Goal: Task Accomplishment & Management: Complete application form

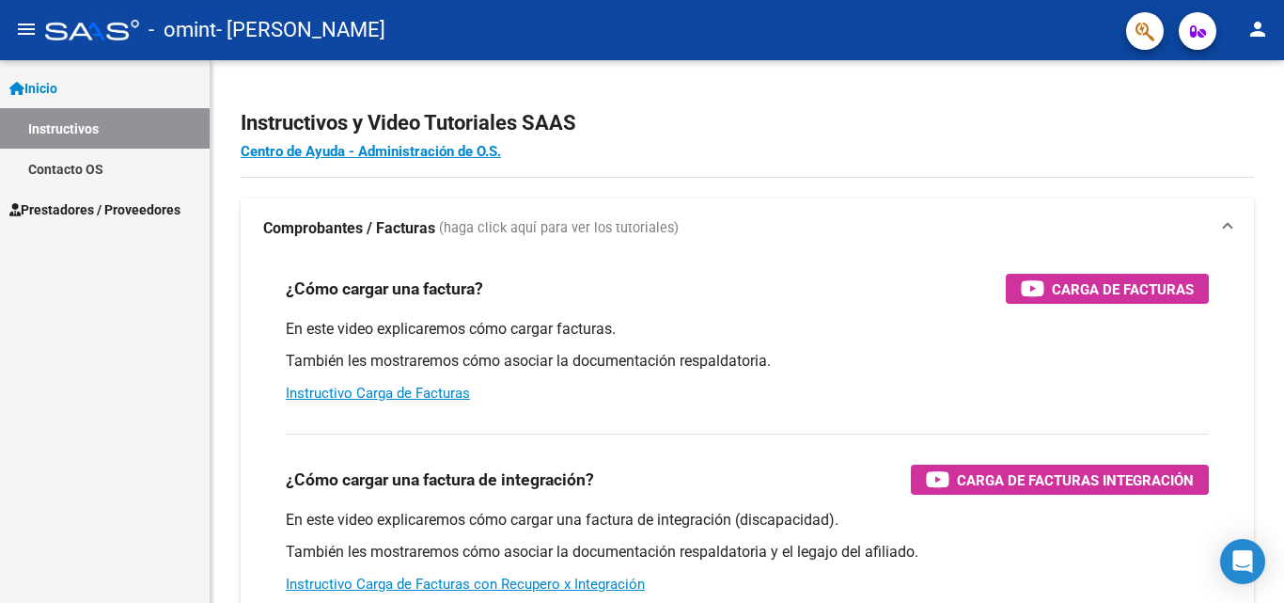
click at [46, 203] on span "Prestadores / Proveedores" at bounding box center [94, 209] width 171 height 21
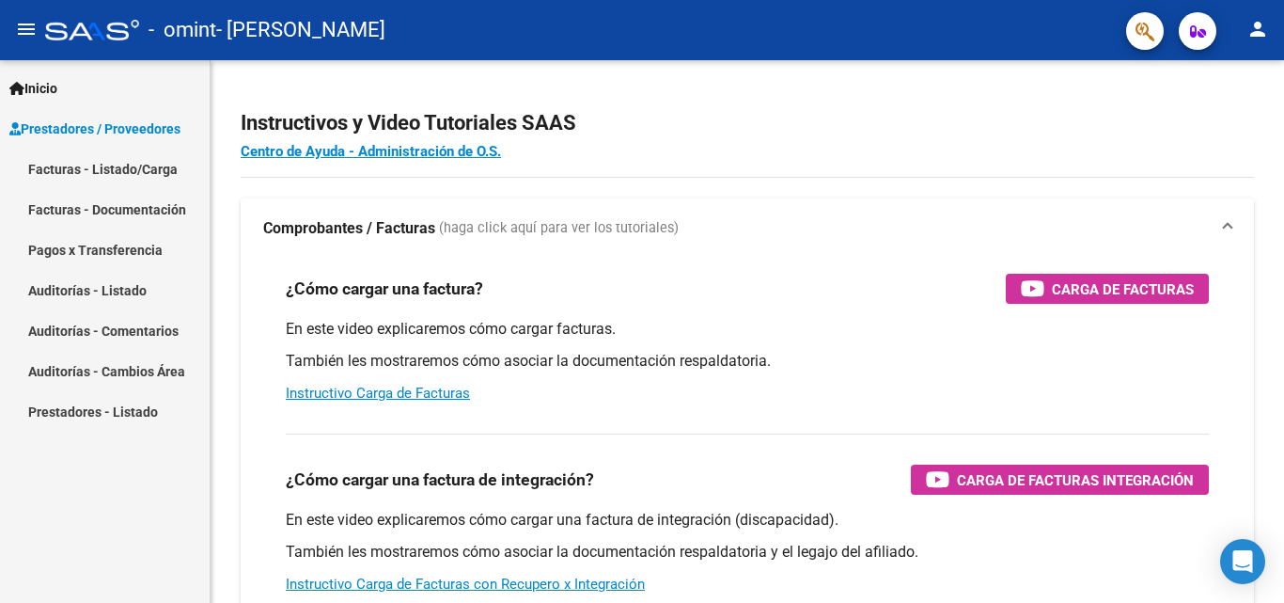
click at [138, 162] on link "Facturas - Listado/Carga" at bounding box center [105, 169] width 210 height 40
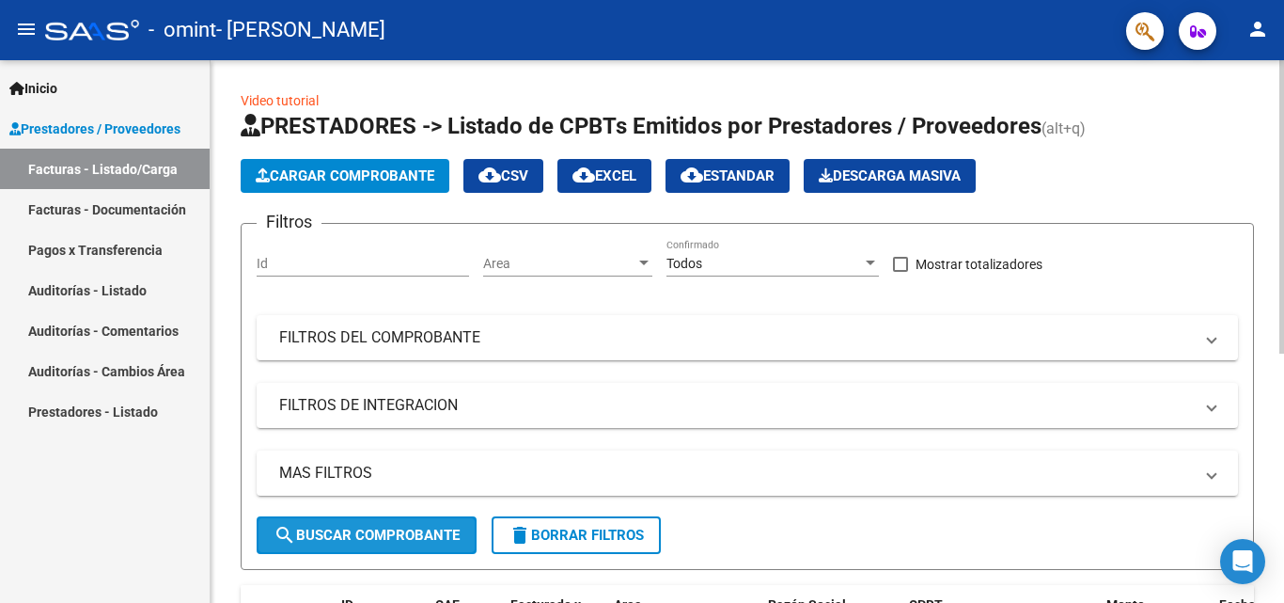
click at [415, 545] on button "search Buscar Comprobante" at bounding box center [367, 535] width 220 height 38
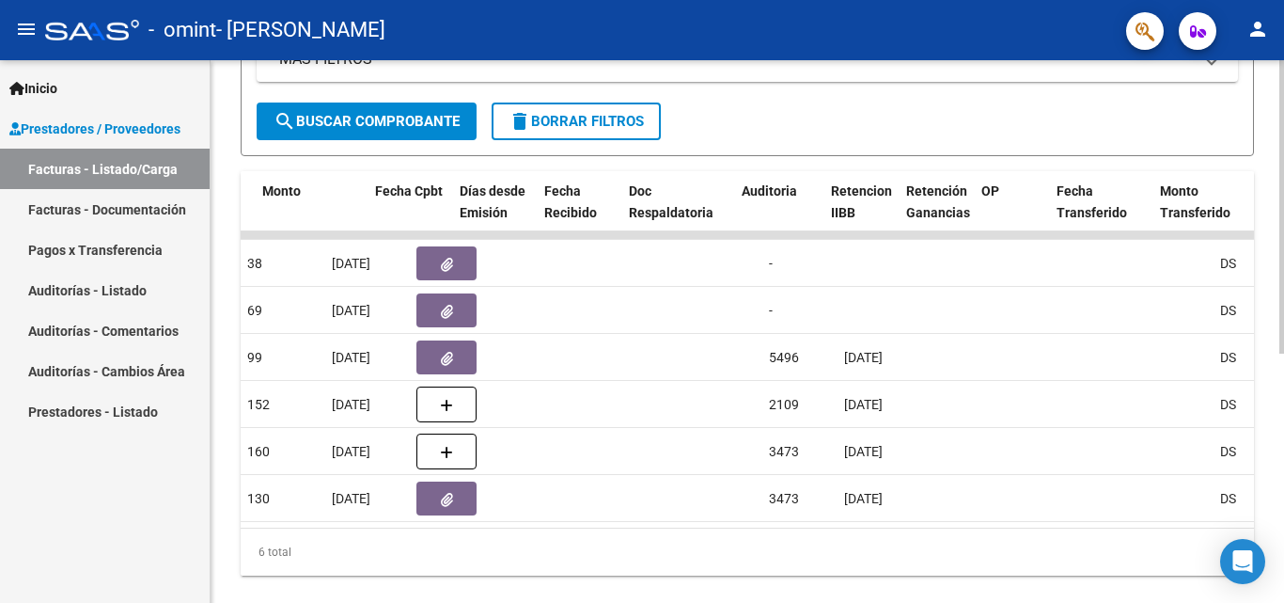
scroll to position [0, 657]
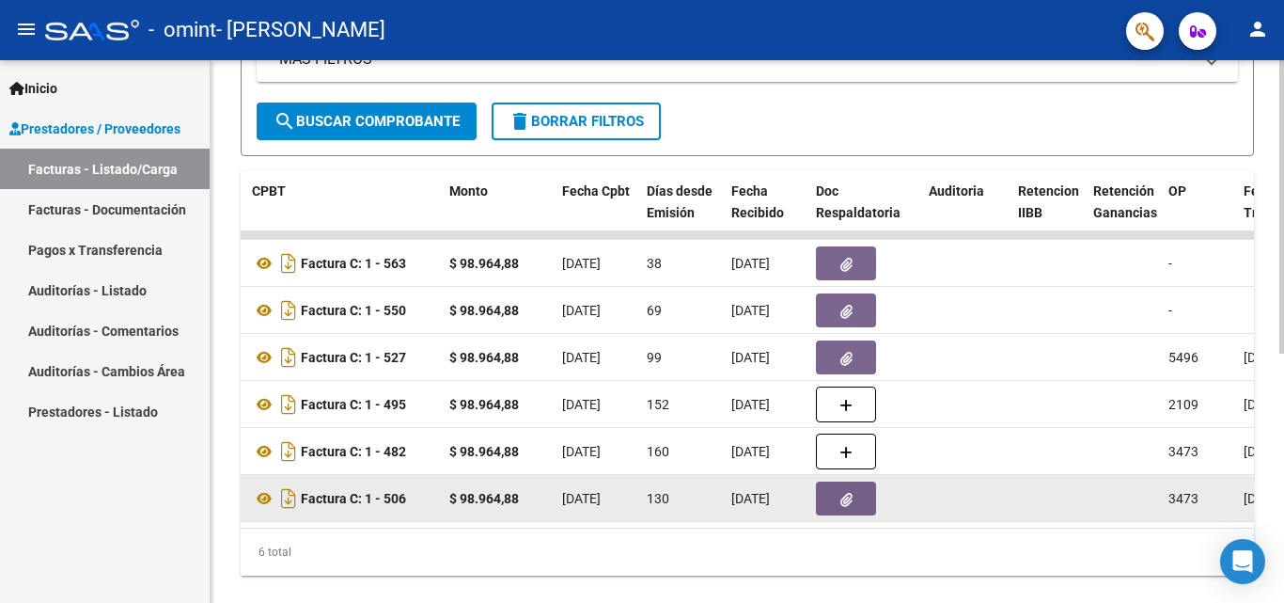
drag, startPoint x: 634, startPoint y: 549, endPoint x: 889, endPoint y: 514, distance: 258.0
click at [889, 514] on div "ID CAE Facturado x Orden De Area Razón Social CPBT Monto Fecha Cpbt Días desde …" at bounding box center [747, 373] width 1013 height 404
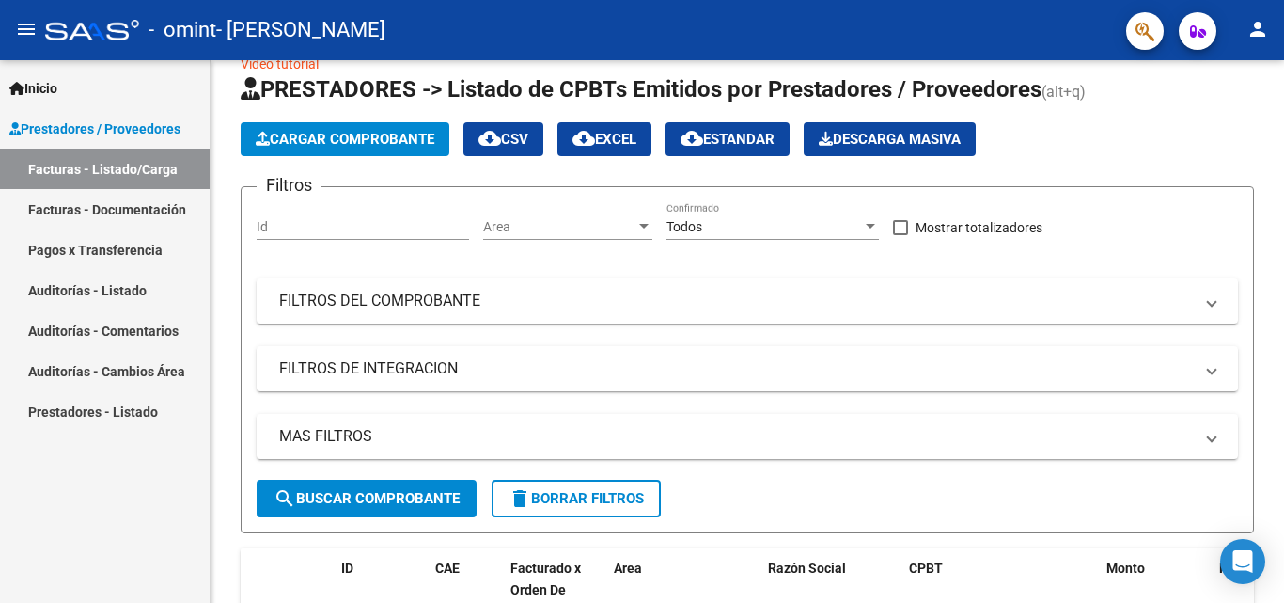
scroll to position [0, 0]
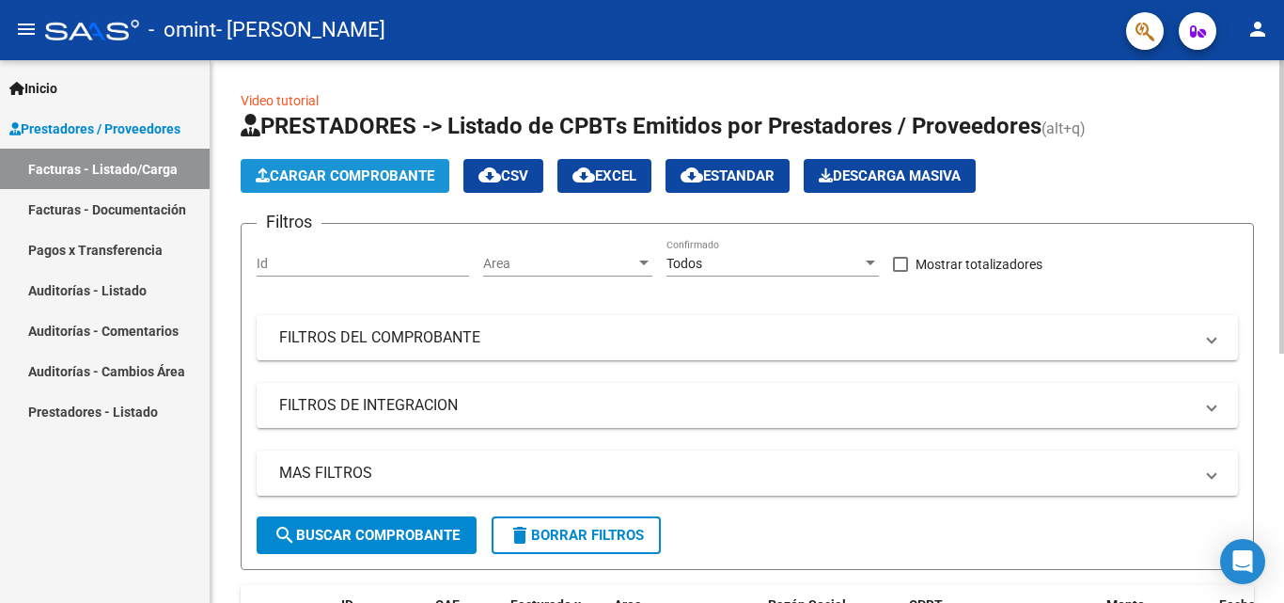
click at [332, 177] on span "Cargar Comprobante" at bounding box center [345, 175] width 179 height 17
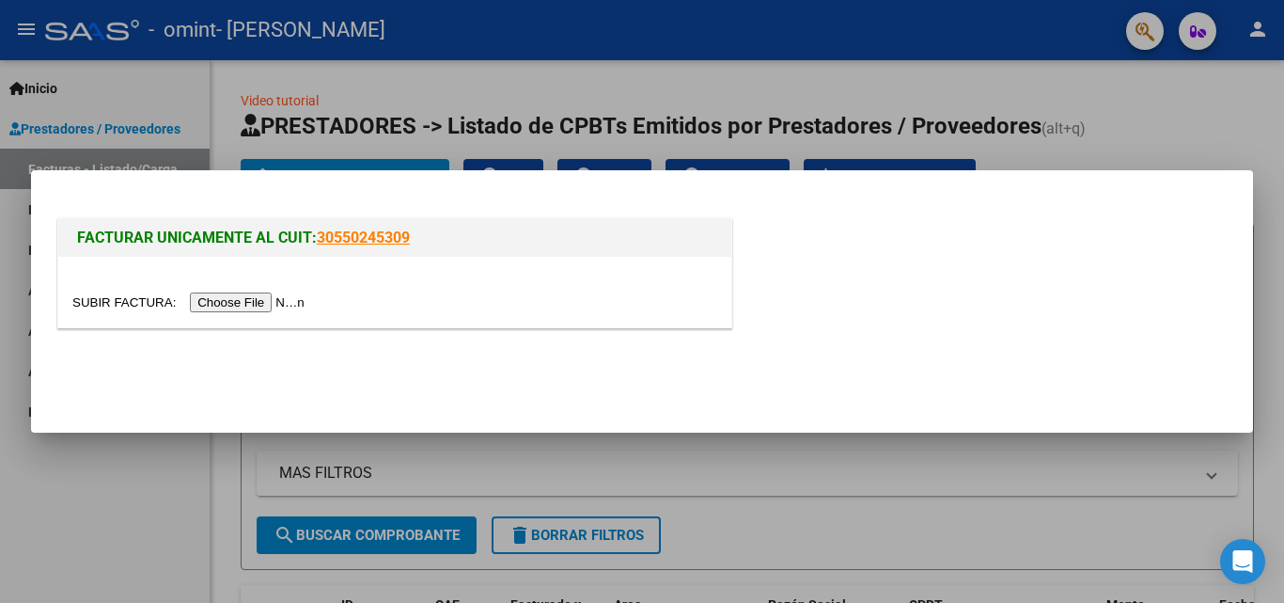
click at [279, 305] on input "file" at bounding box center [191, 302] width 238 height 20
click at [1139, 106] on div at bounding box center [642, 301] width 1284 height 603
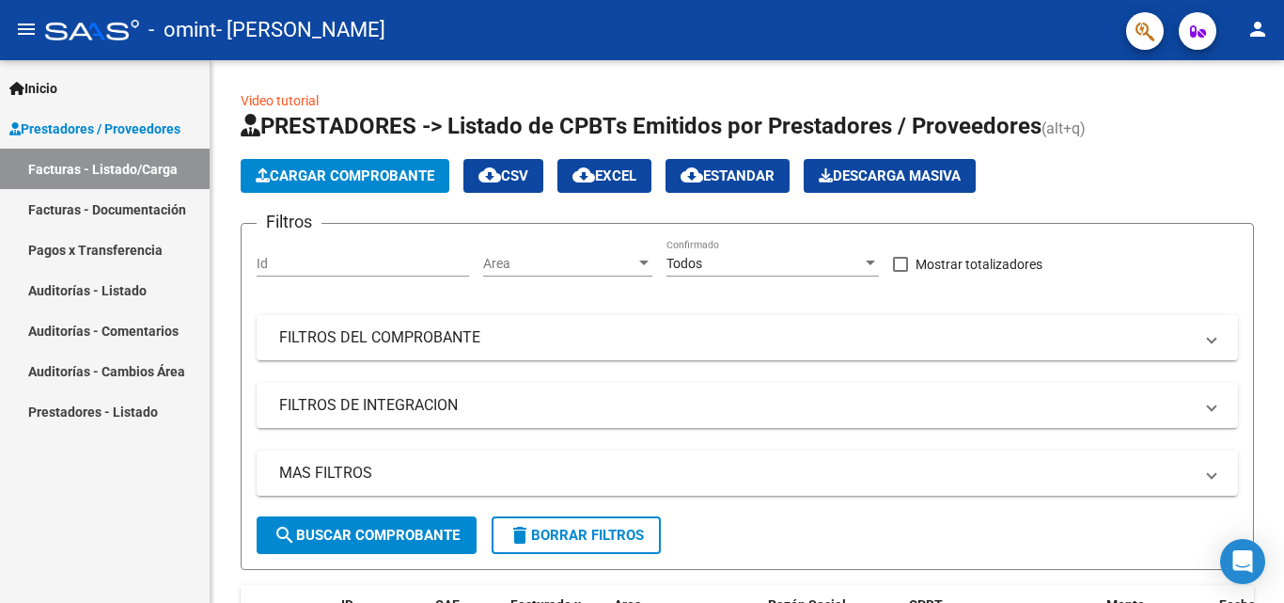
click at [45, 114] on link "Prestadores / Proveedores" at bounding box center [105, 128] width 210 height 40
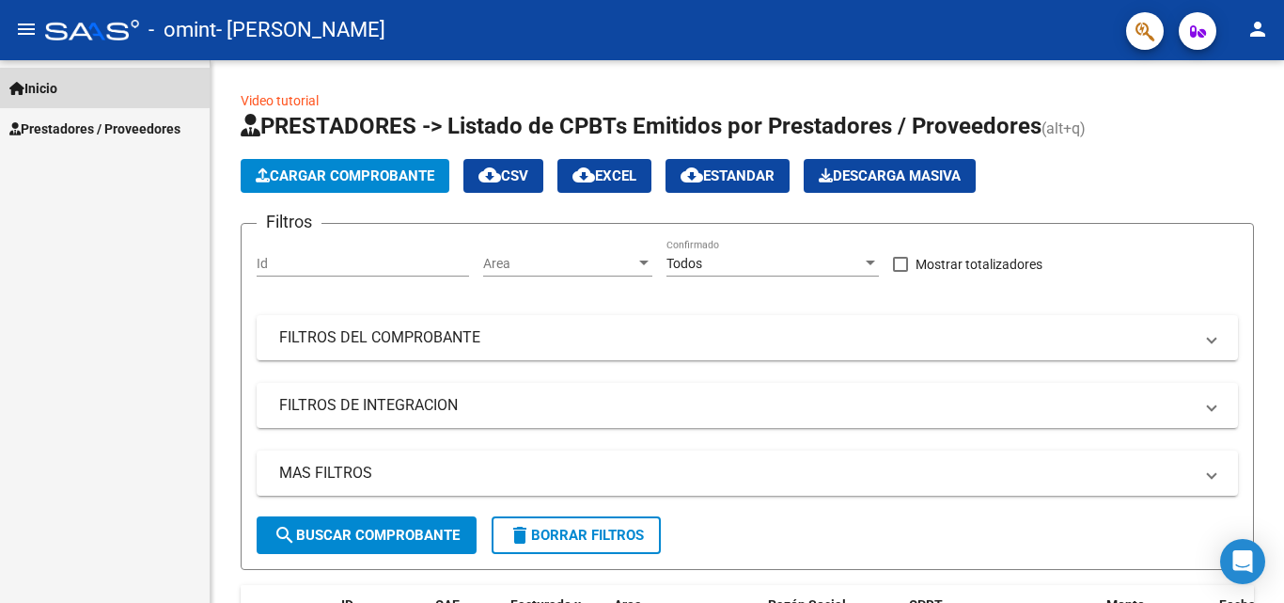
click at [48, 84] on span "Inicio" at bounding box center [33, 88] width 48 height 21
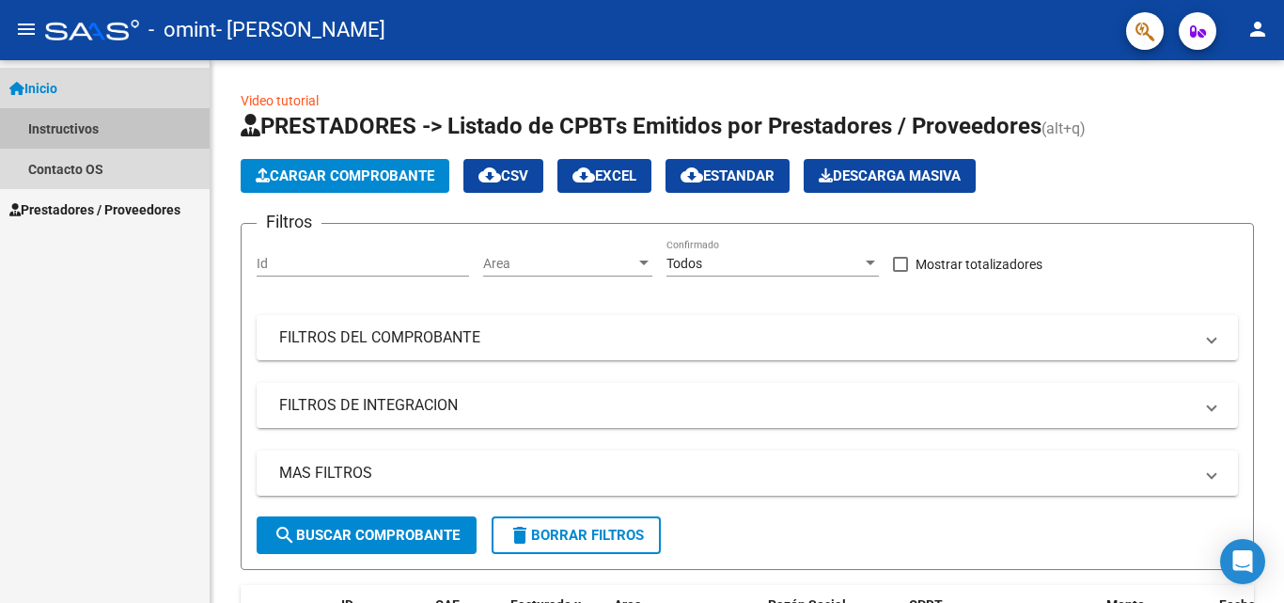
click at [61, 136] on link "Instructivos" at bounding box center [105, 128] width 210 height 40
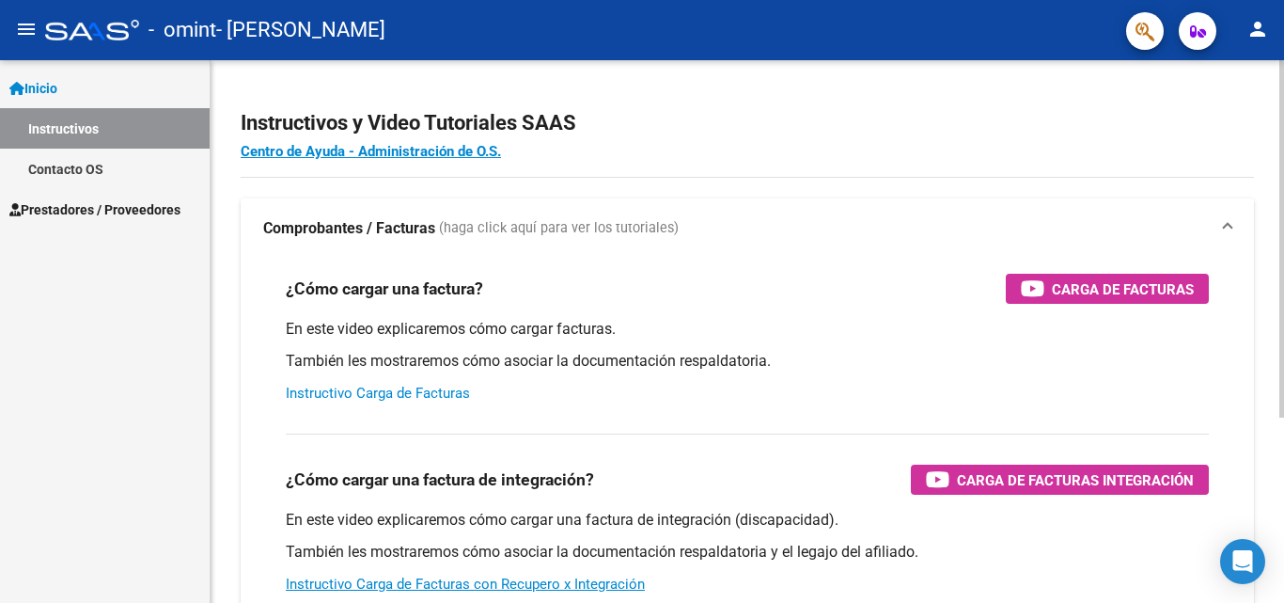
click at [384, 387] on link "Instructivo Carga de Facturas" at bounding box center [378, 392] width 184 height 17
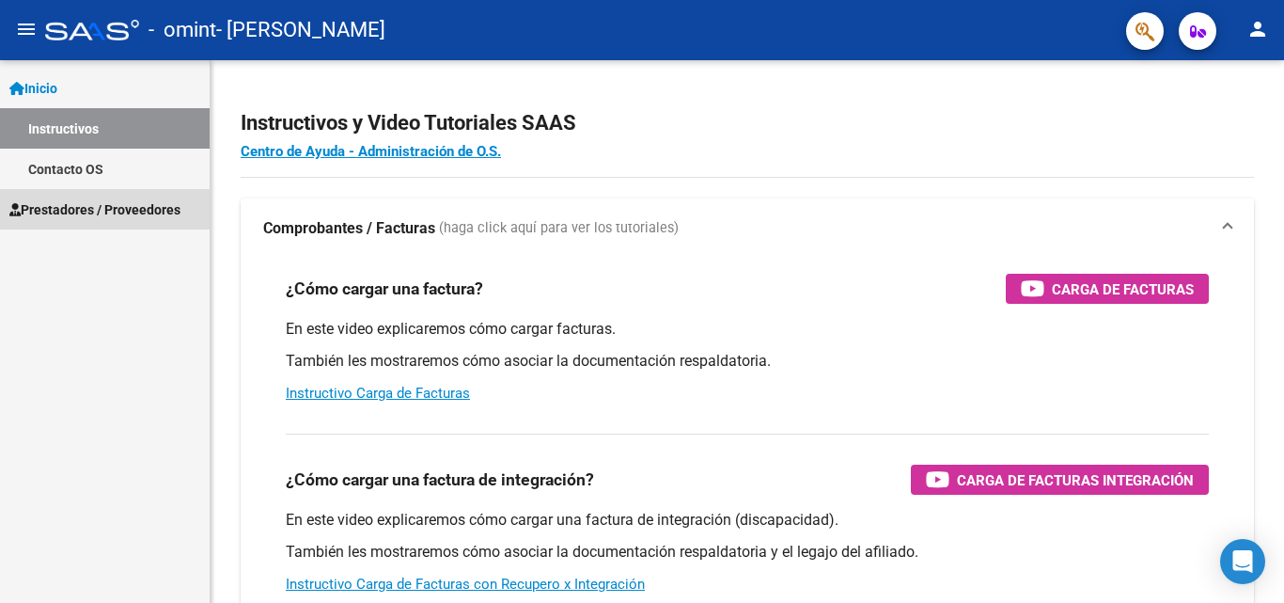
click at [119, 215] on span "Prestadores / Proveedores" at bounding box center [94, 209] width 171 height 21
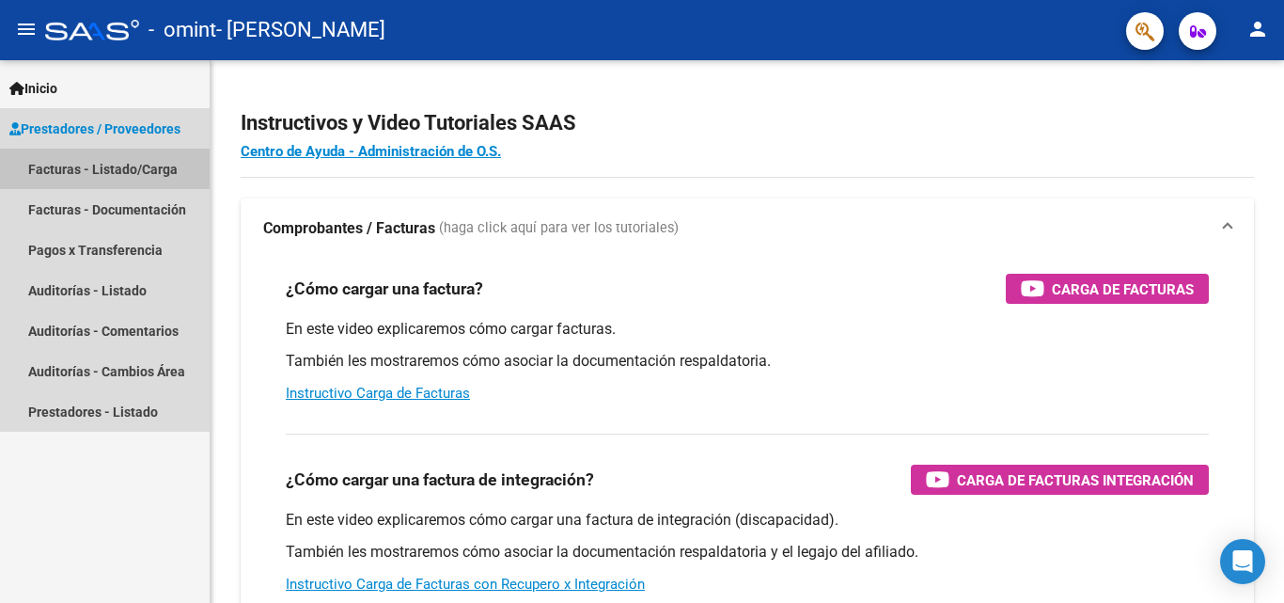
click at [132, 154] on link "Facturas - Listado/Carga" at bounding box center [105, 169] width 210 height 40
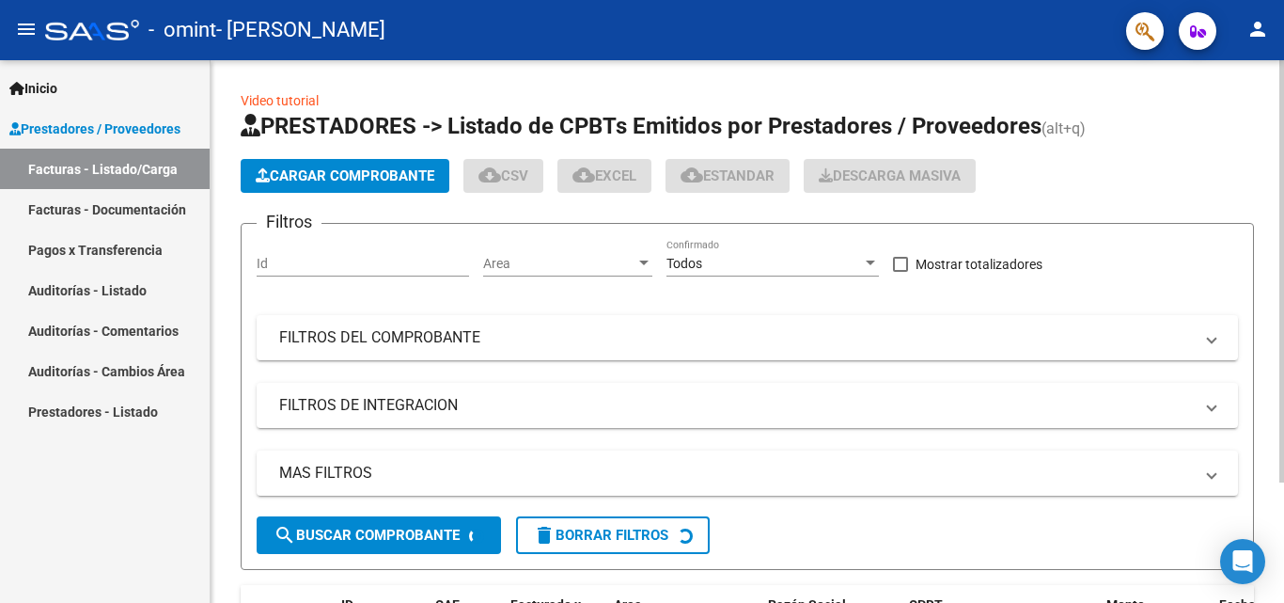
click at [364, 173] on span "Cargar Comprobante" at bounding box center [345, 175] width 179 height 17
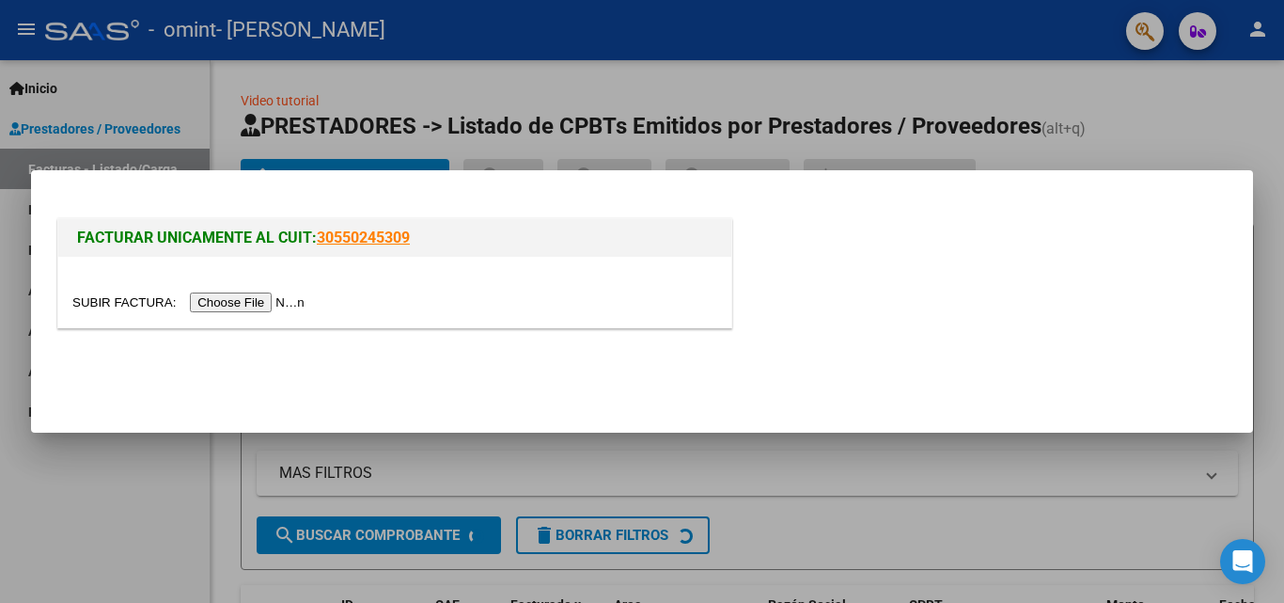
click at [269, 304] on input "file" at bounding box center [191, 302] width 238 height 20
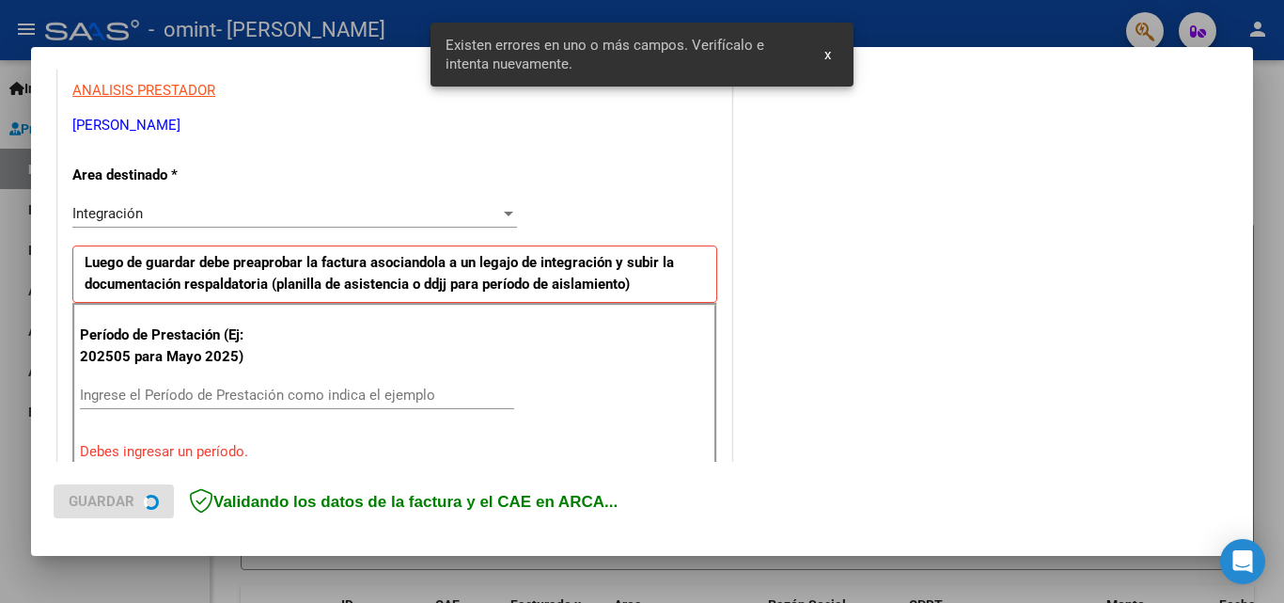
scroll to position [424, 0]
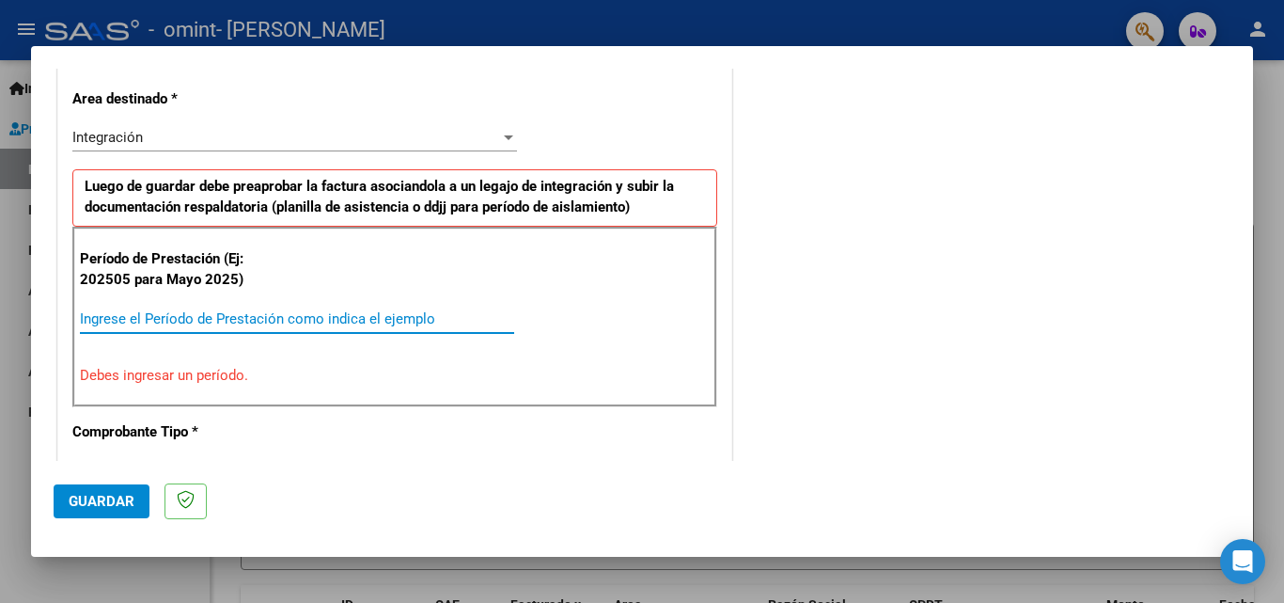
click at [266, 323] on input "Ingrese el Período de Prestación como indica el ejemplo" at bounding box center [297, 318] width 434 height 17
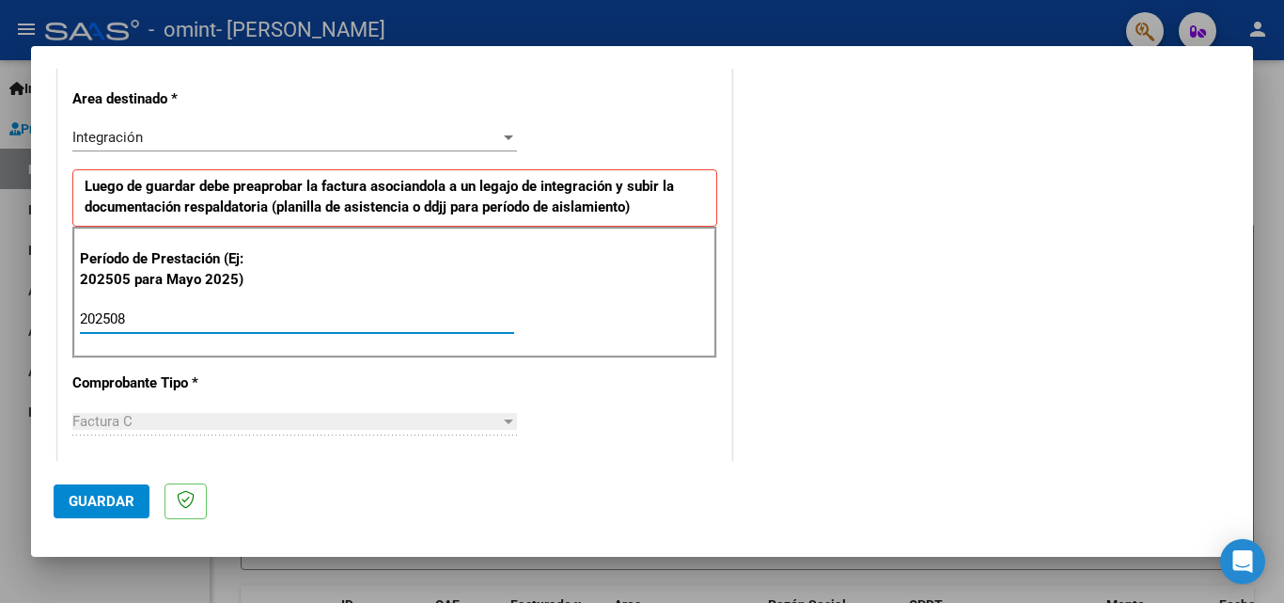
type input "202508"
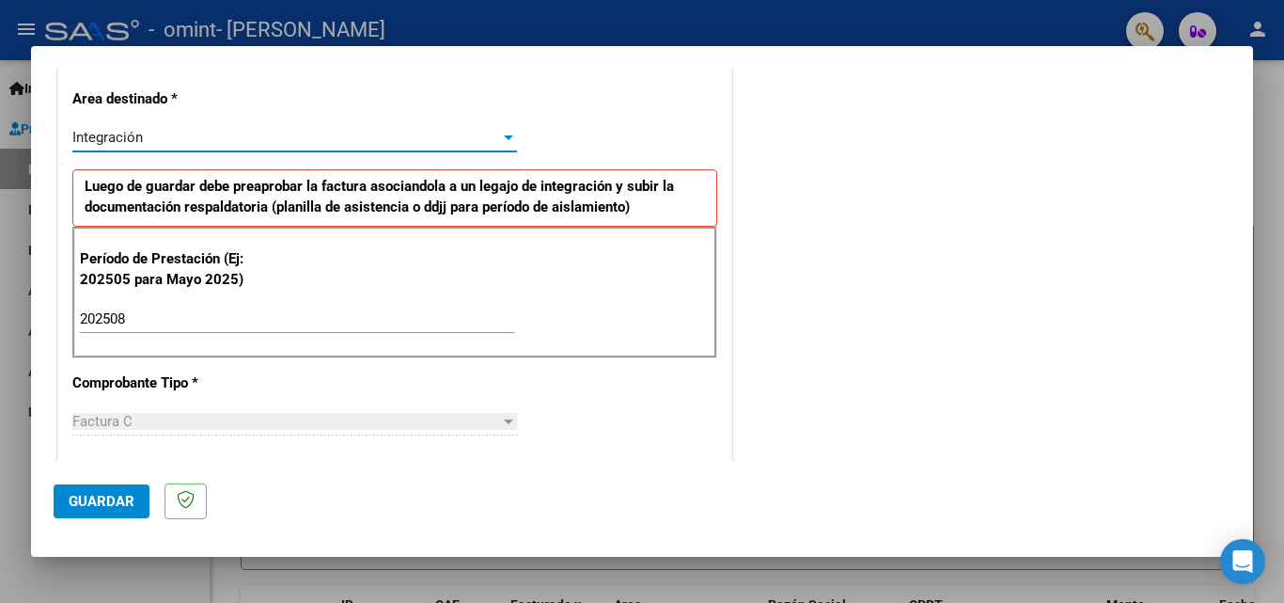
click at [445, 130] on div "Integración" at bounding box center [286, 137] width 428 height 17
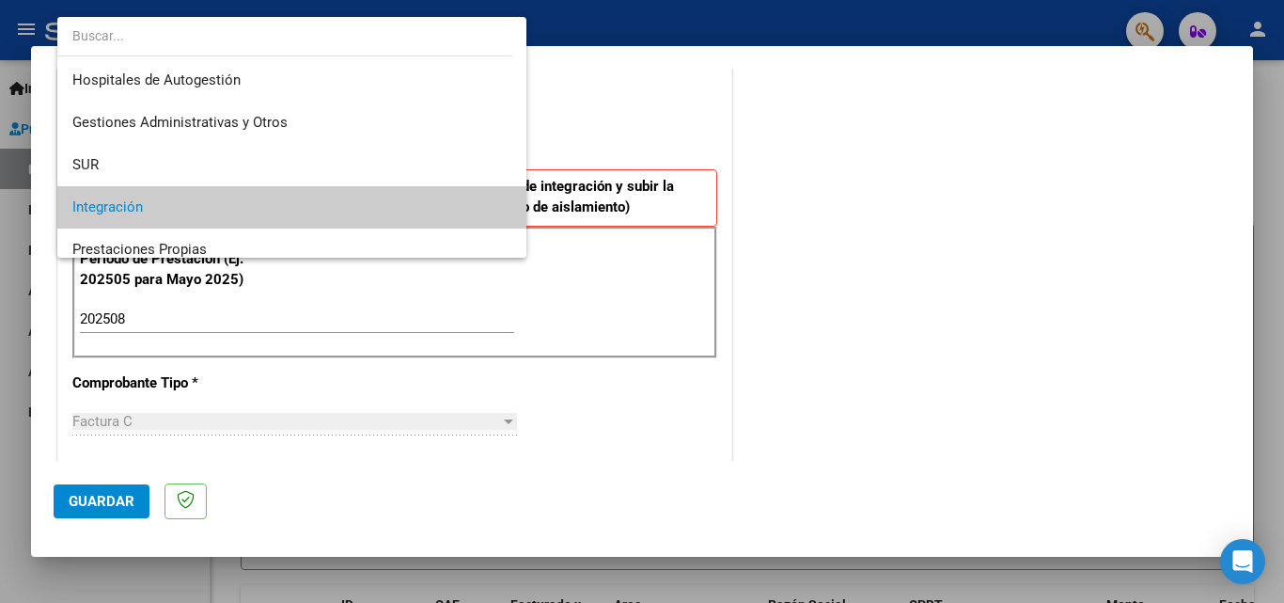
scroll to position [71, 0]
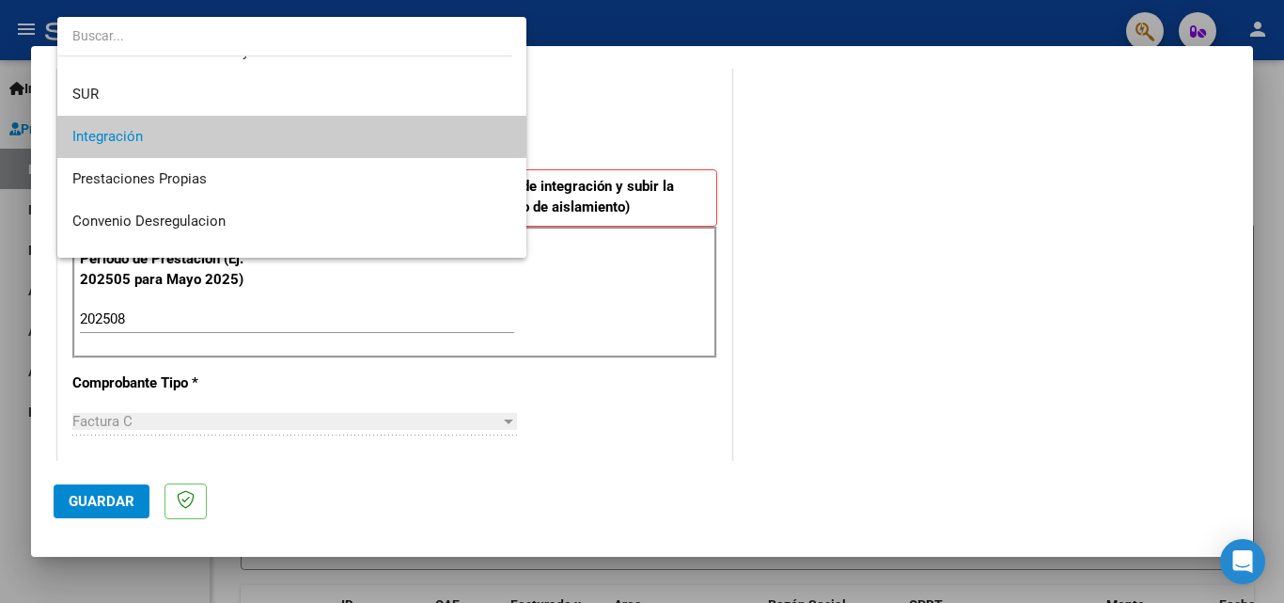
click at [443, 130] on span "Integración" at bounding box center [291, 137] width 439 height 42
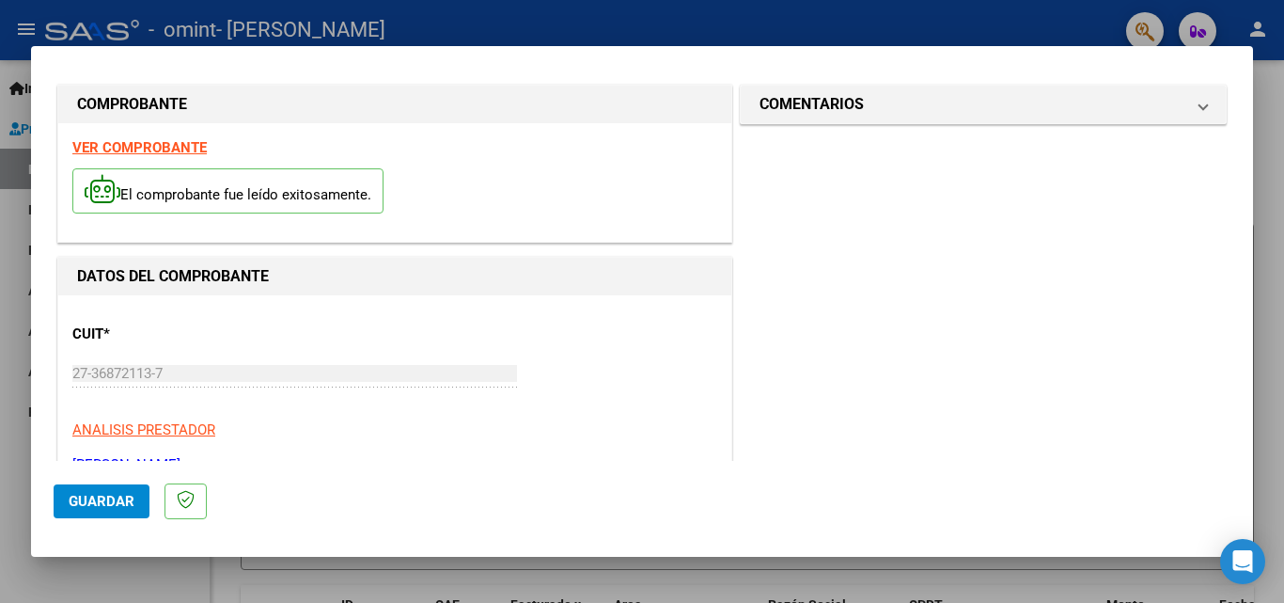
scroll to position [0, 0]
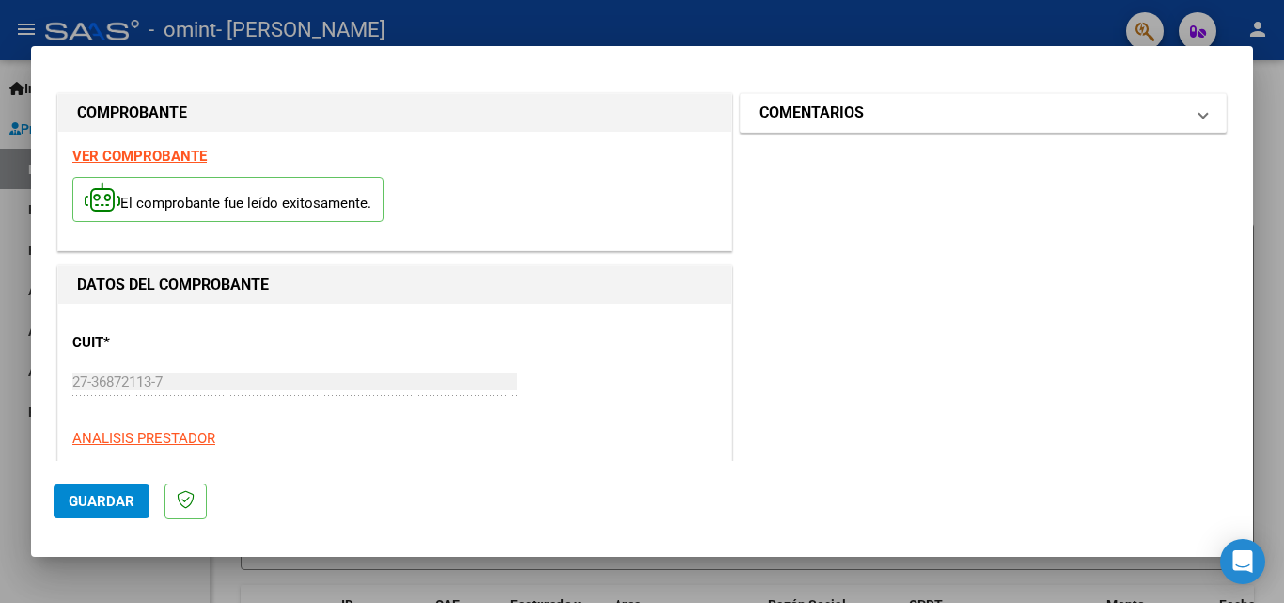
click at [1183, 123] on span "COMENTARIOS" at bounding box center [980, 113] width 440 height 23
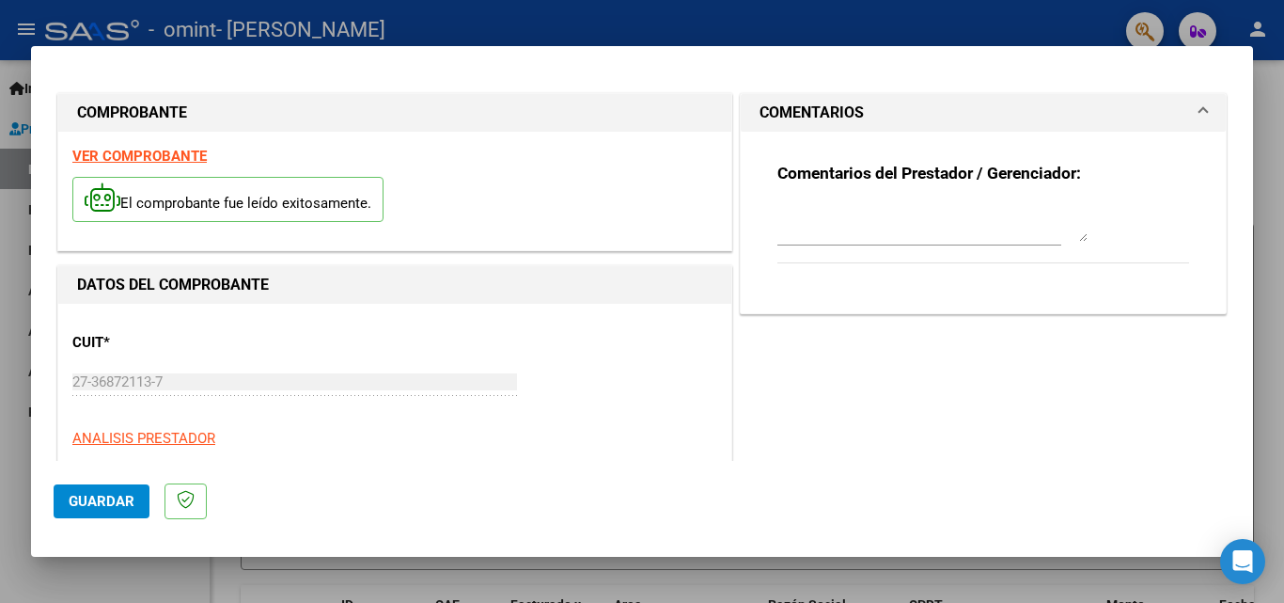
click at [1183, 123] on span "COMENTARIOS" at bounding box center [980, 113] width 440 height 23
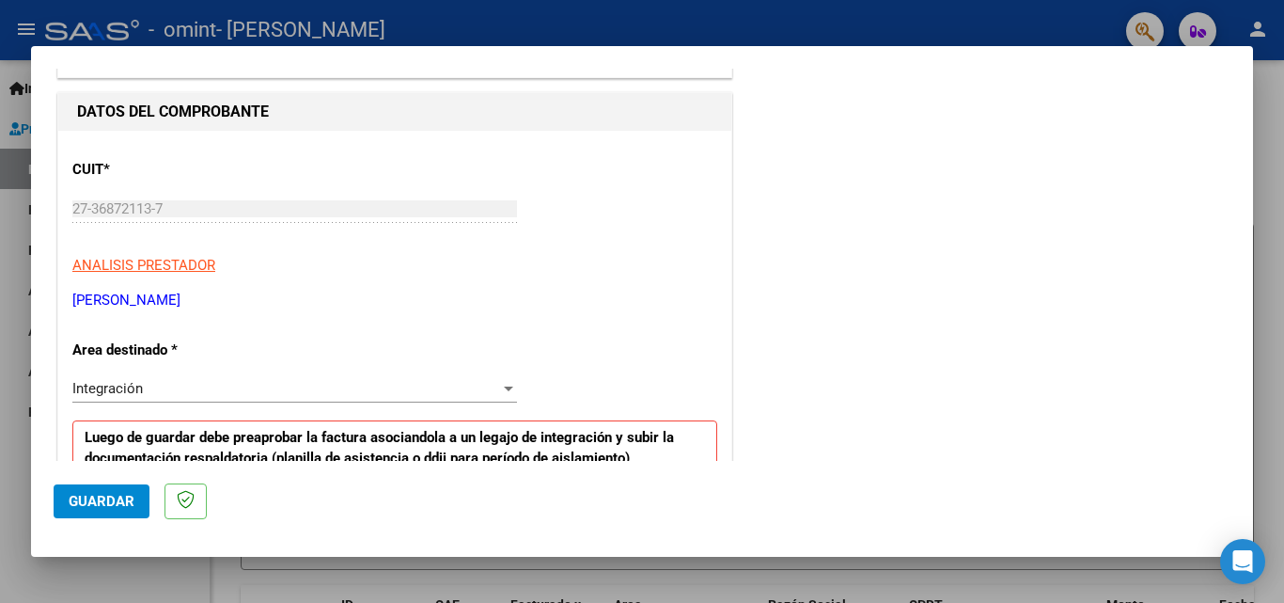
scroll to position [226, 0]
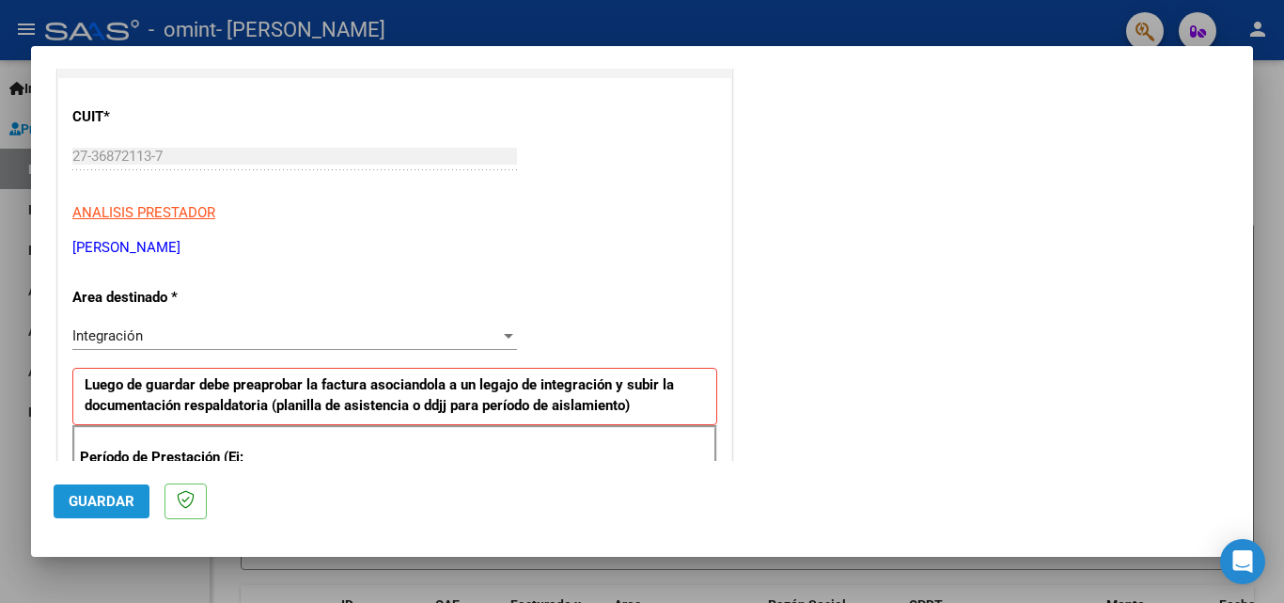
click at [71, 493] on span "Guardar" at bounding box center [102, 501] width 66 height 17
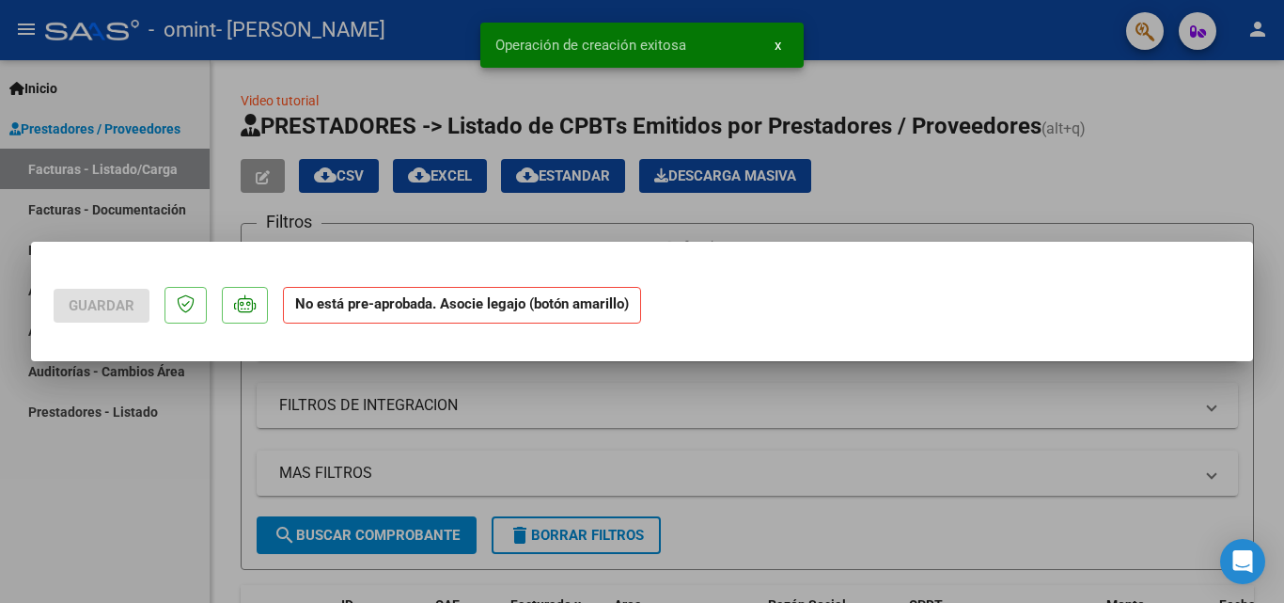
scroll to position [0, 0]
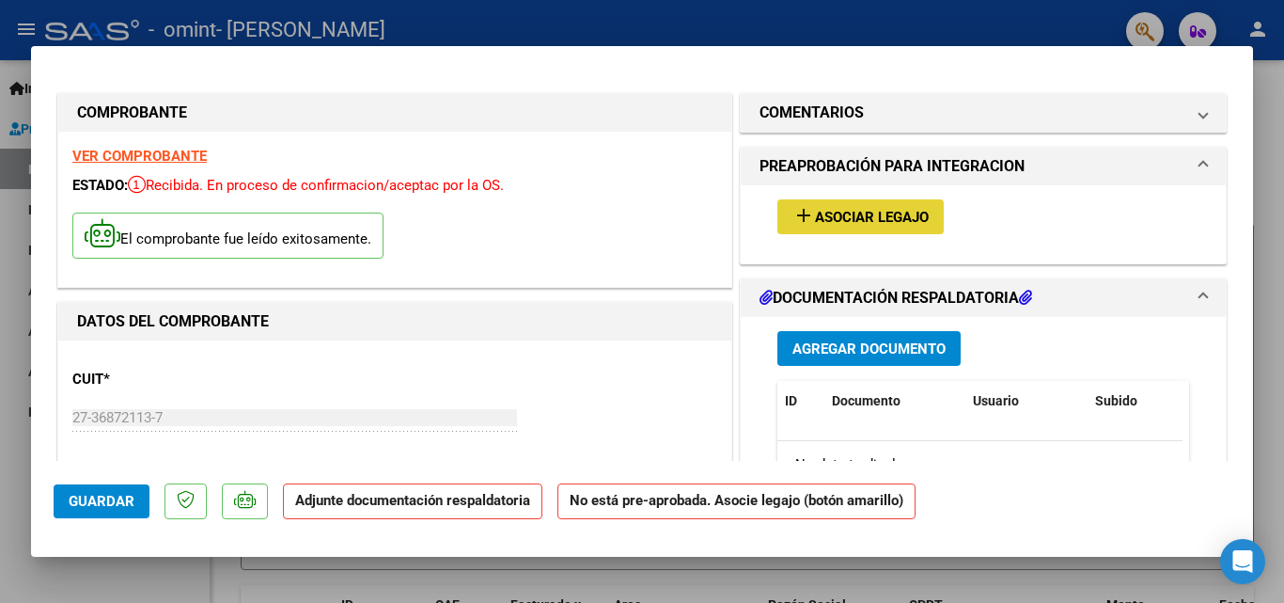
click at [826, 219] on span "Asociar Legajo" at bounding box center [872, 217] width 114 height 17
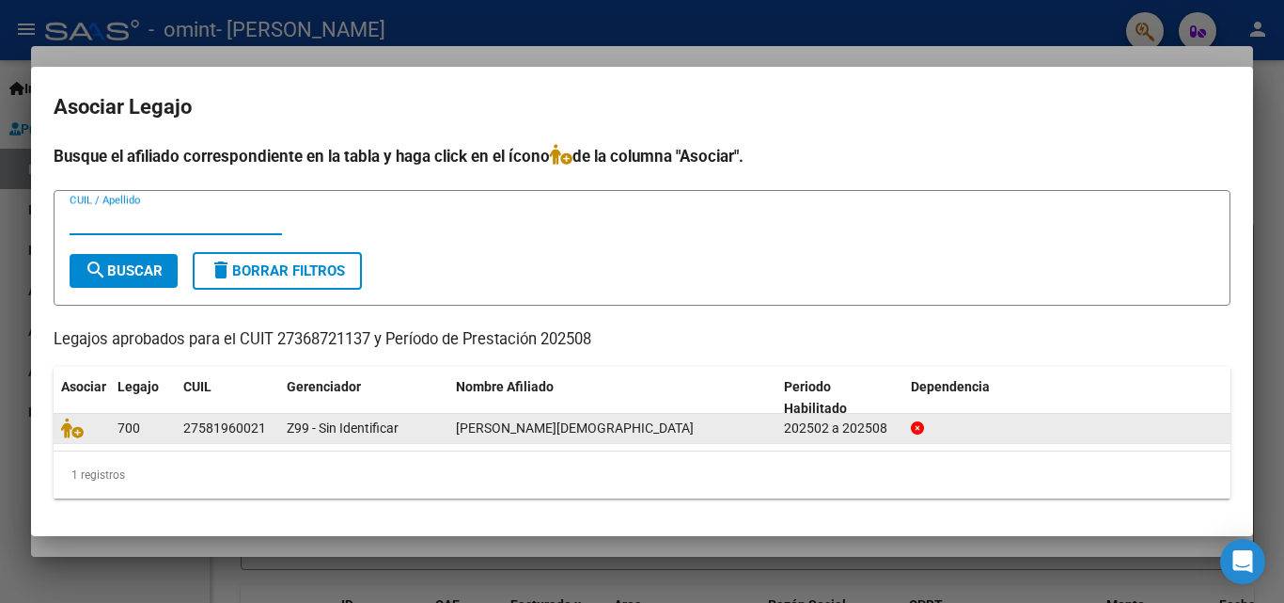
click at [499, 439] on div "[PERSON_NAME][DEMOGRAPHIC_DATA]" at bounding box center [612, 428] width 313 height 22
click at [496, 425] on span "[PERSON_NAME][DEMOGRAPHIC_DATA]" at bounding box center [575, 427] width 238 height 15
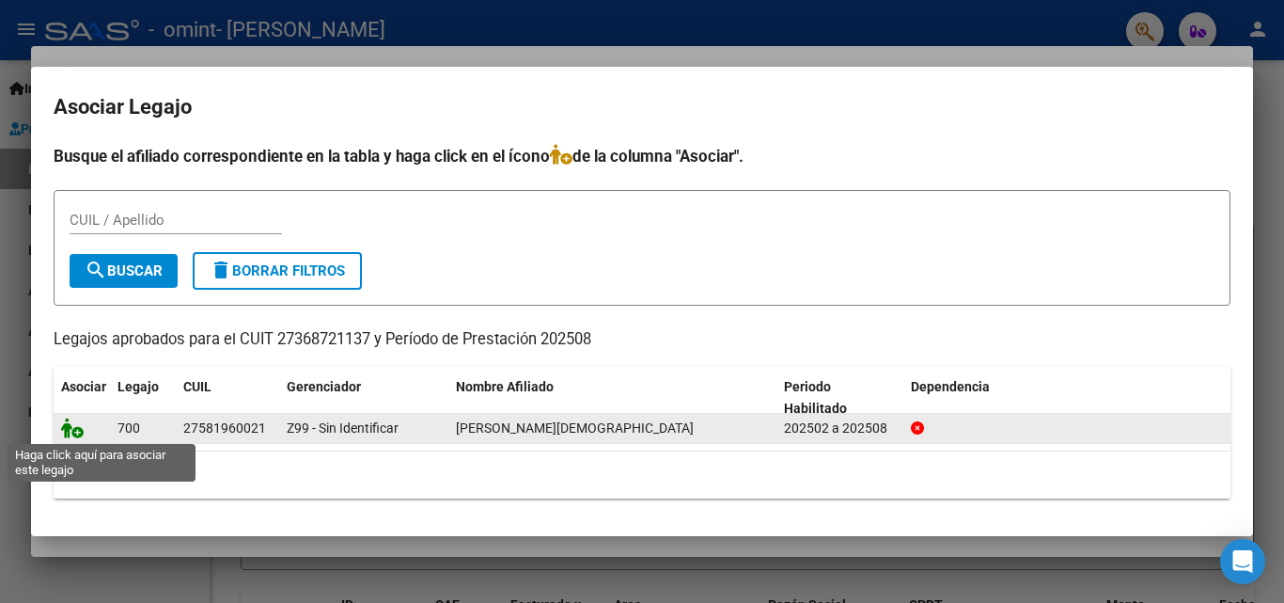
click at [66, 425] on icon at bounding box center [72, 427] width 23 height 21
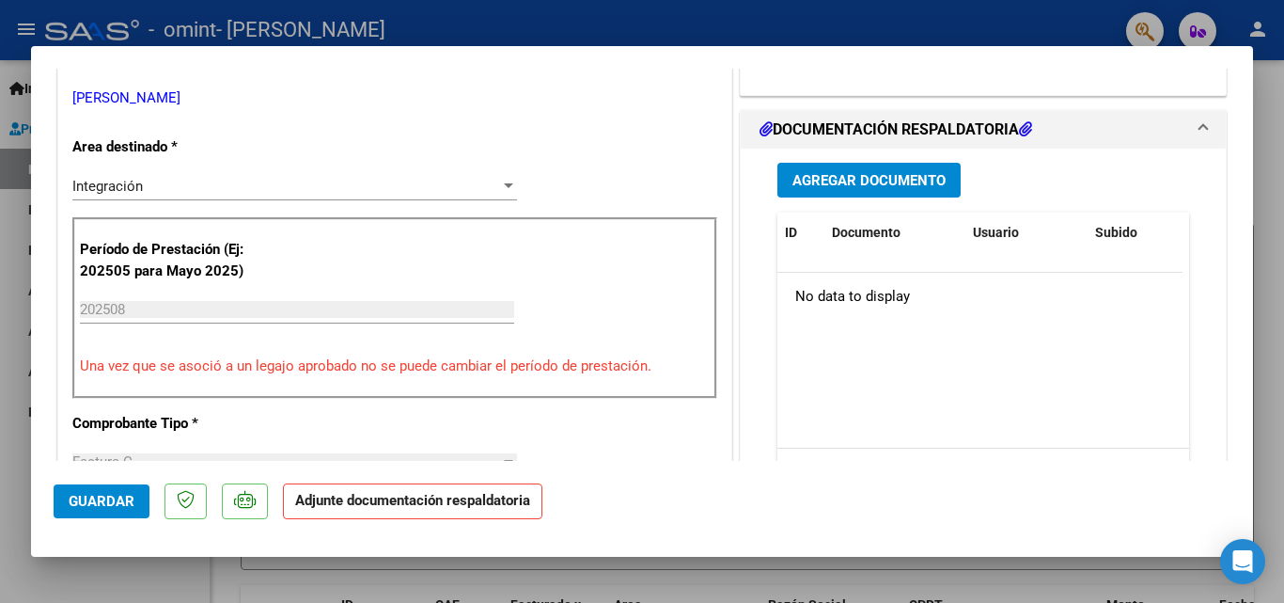
scroll to position [414, 0]
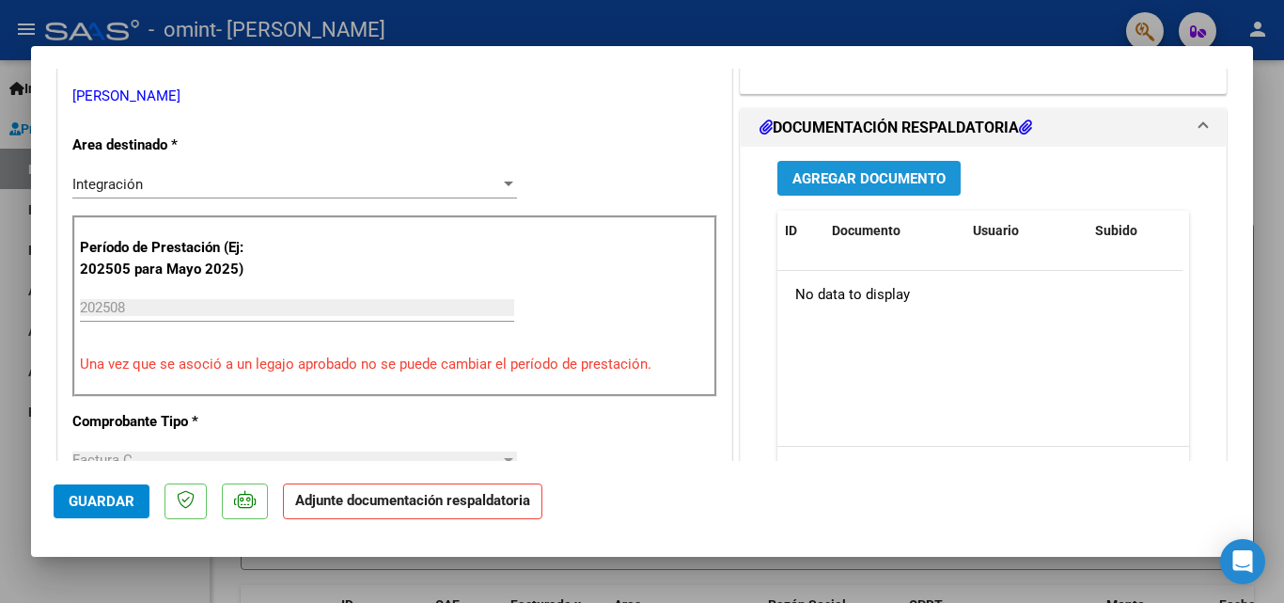
click at [829, 166] on button "Agregar Documento" at bounding box center [868, 178] width 183 height 35
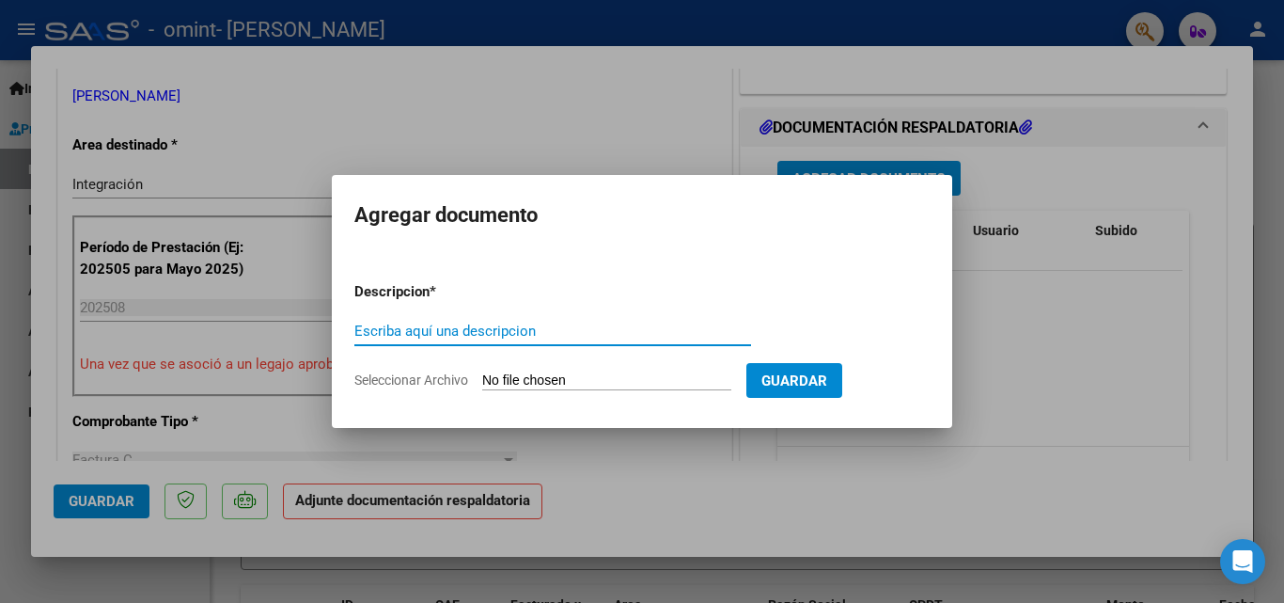
click at [494, 330] on input "Escriba aquí una descripcion" at bounding box center [552, 330] width 397 height 17
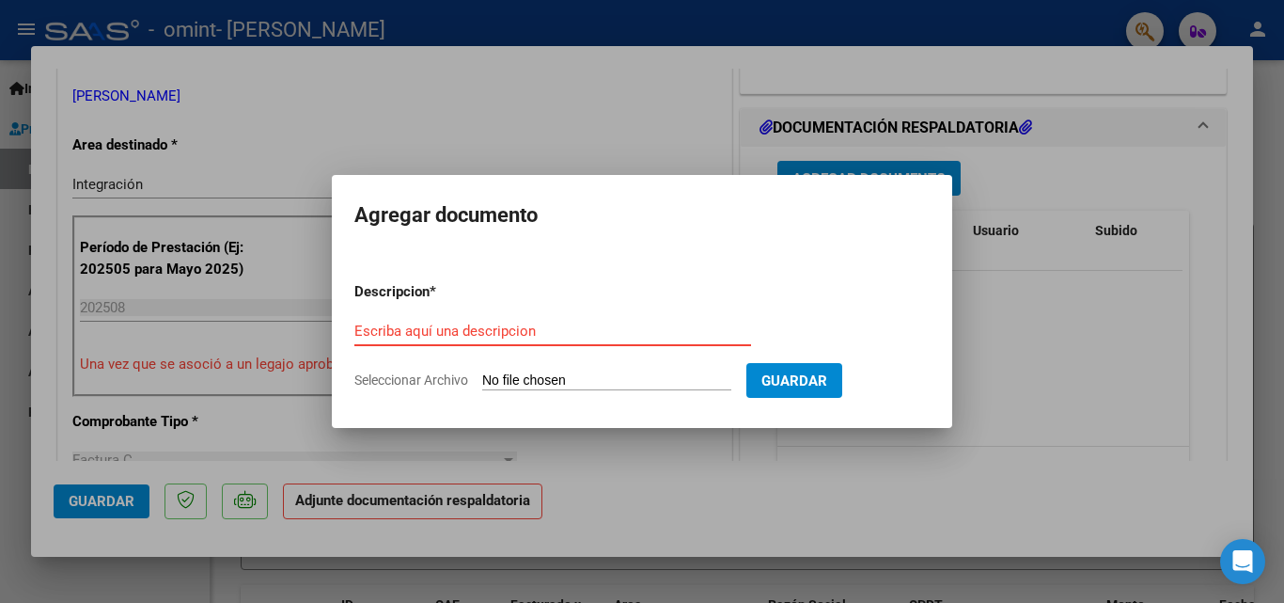
click at [499, 376] on input "Seleccionar Archivo" at bounding box center [606, 381] width 249 height 18
type input "C:\fakepath\Grilla [PERSON_NAME][DATE].pdf"
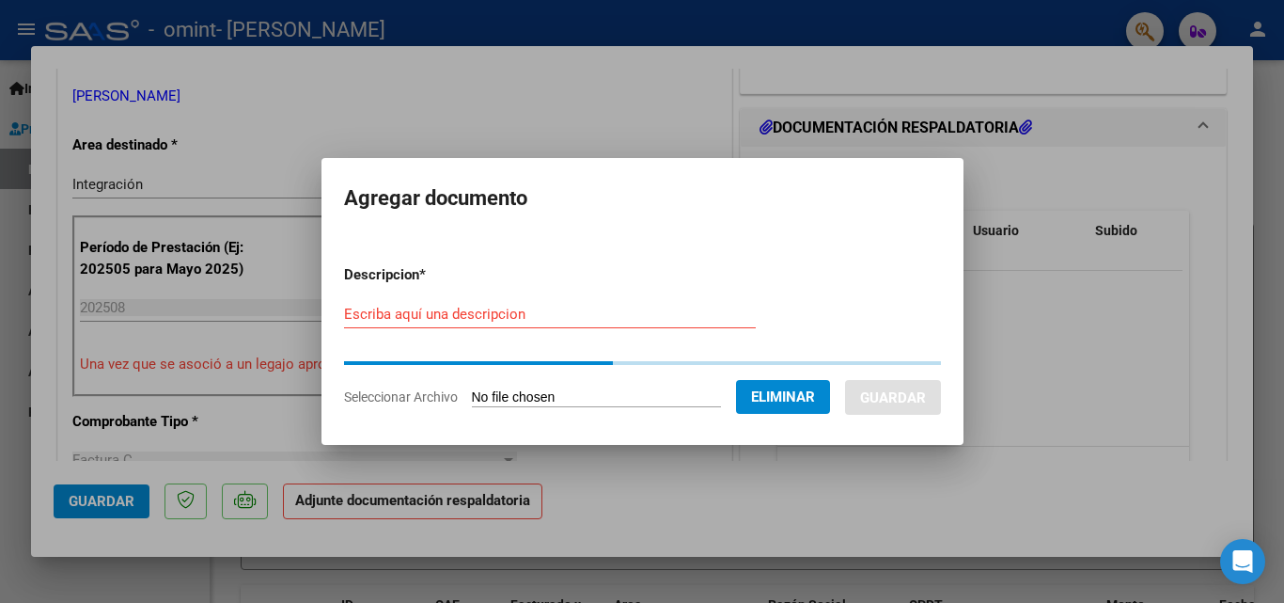
click at [355, 304] on div "Escriba aquí una descripcion" at bounding box center [550, 314] width 412 height 28
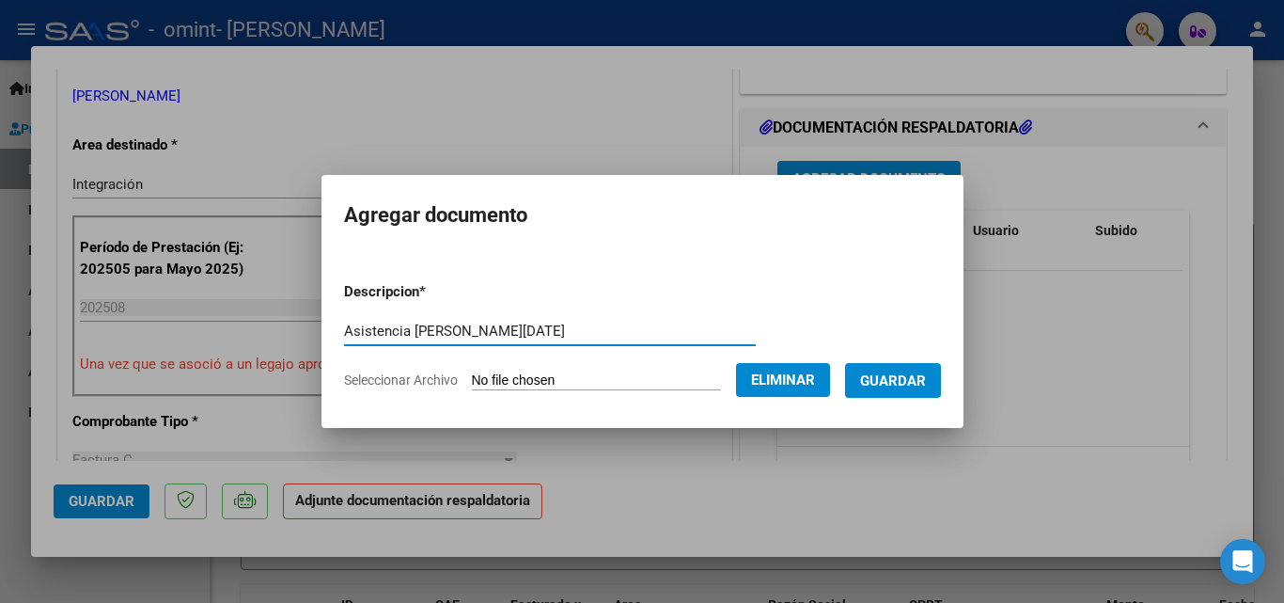
type input "Asistencia [PERSON_NAME][DATE]"
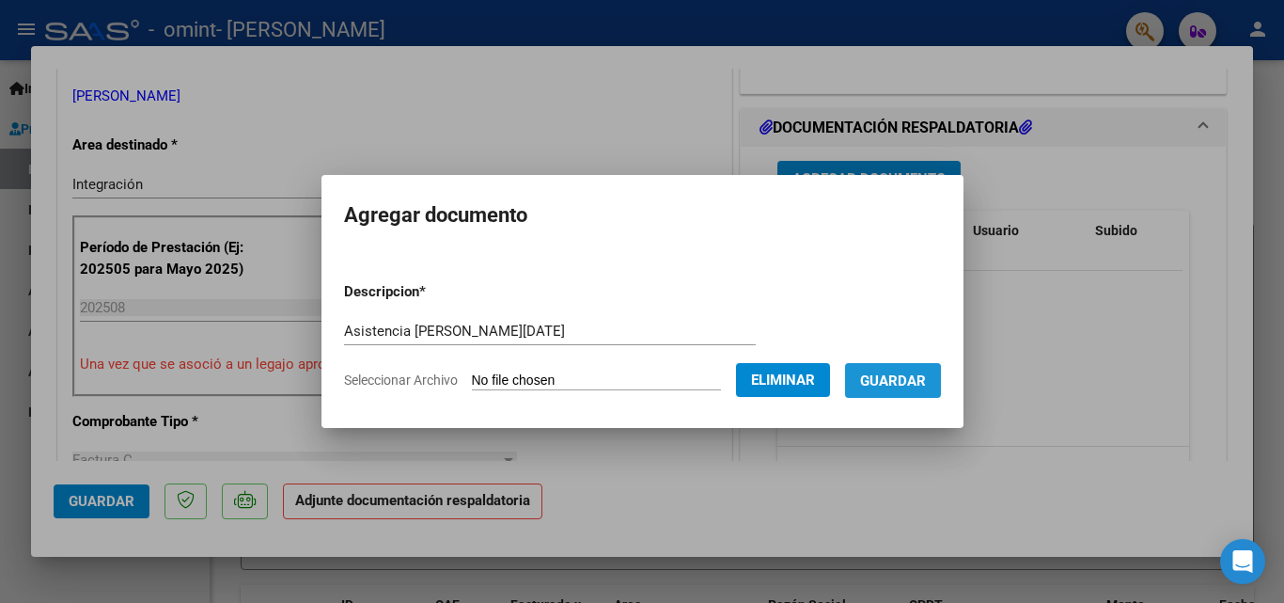
click at [885, 388] on span "Guardar" at bounding box center [893, 380] width 66 height 17
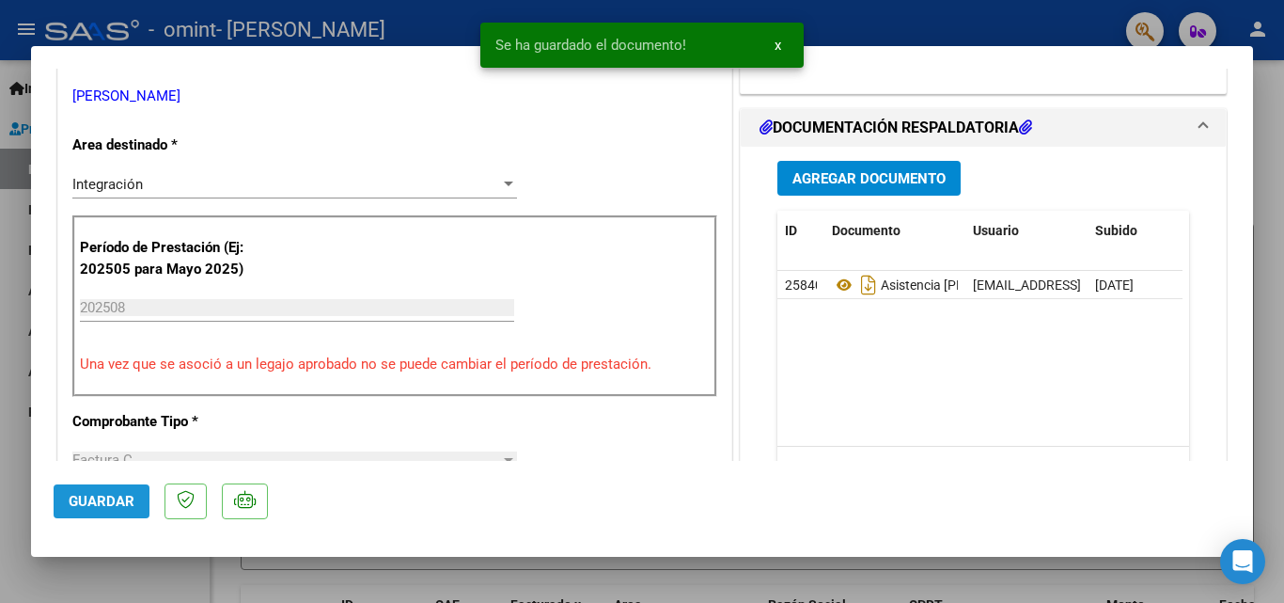
click at [80, 499] on span "Guardar" at bounding box center [102, 501] width 66 height 17
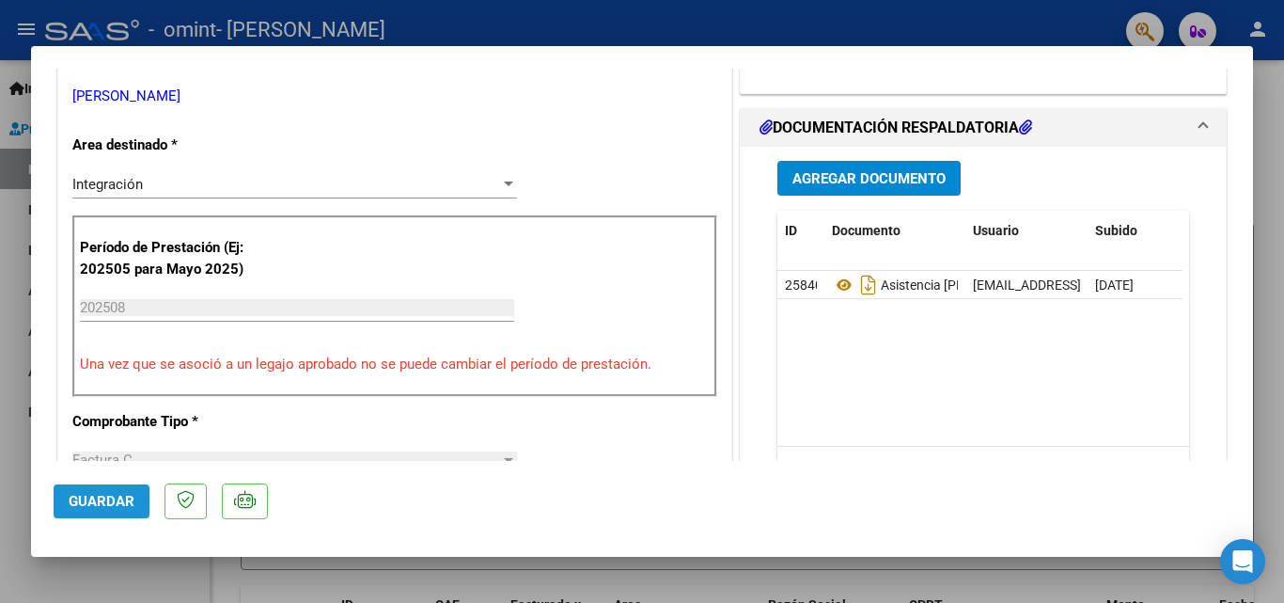
click at [110, 508] on span "Guardar" at bounding box center [102, 501] width 66 height 17
click at [1283, 358] on div at bounding box center [642, 301] width 1284 height 603
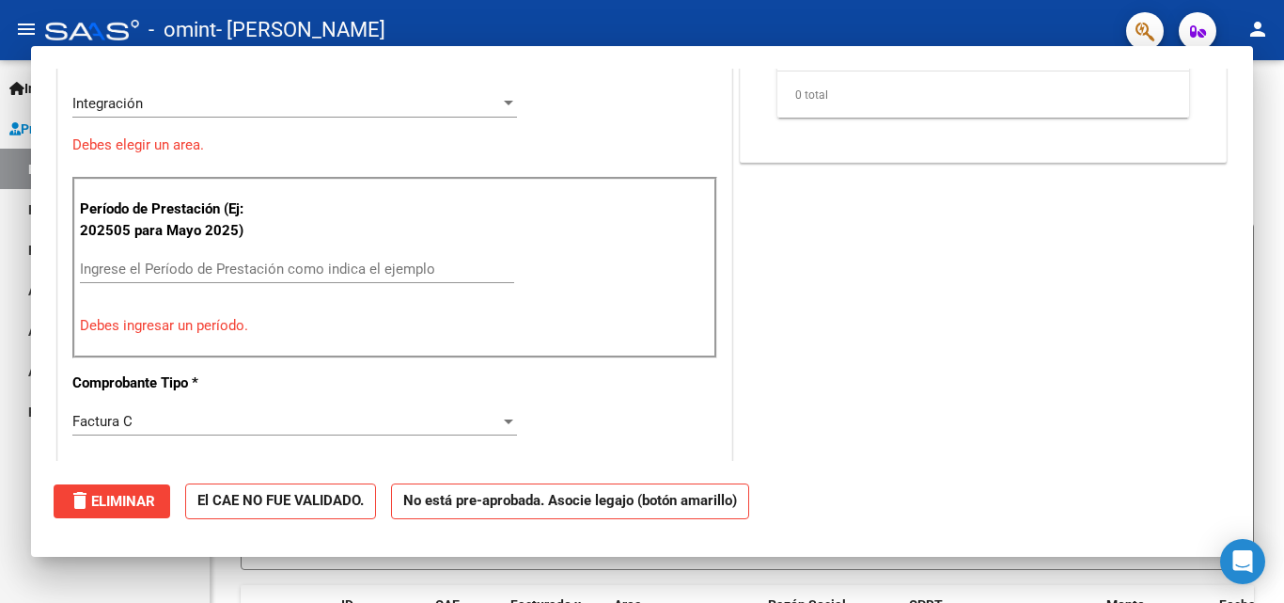
scroll to position [0, 0]
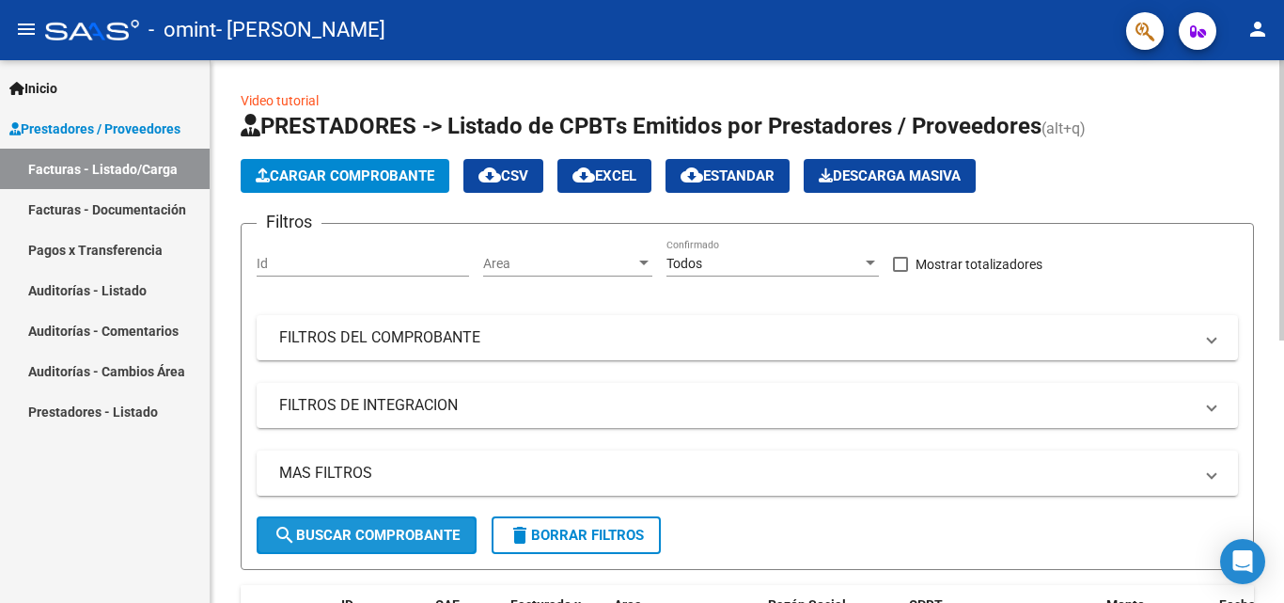
click at [346, 528] on span "search Buscar Comprobante" at bounding box center [367, 534] width 186 height 17
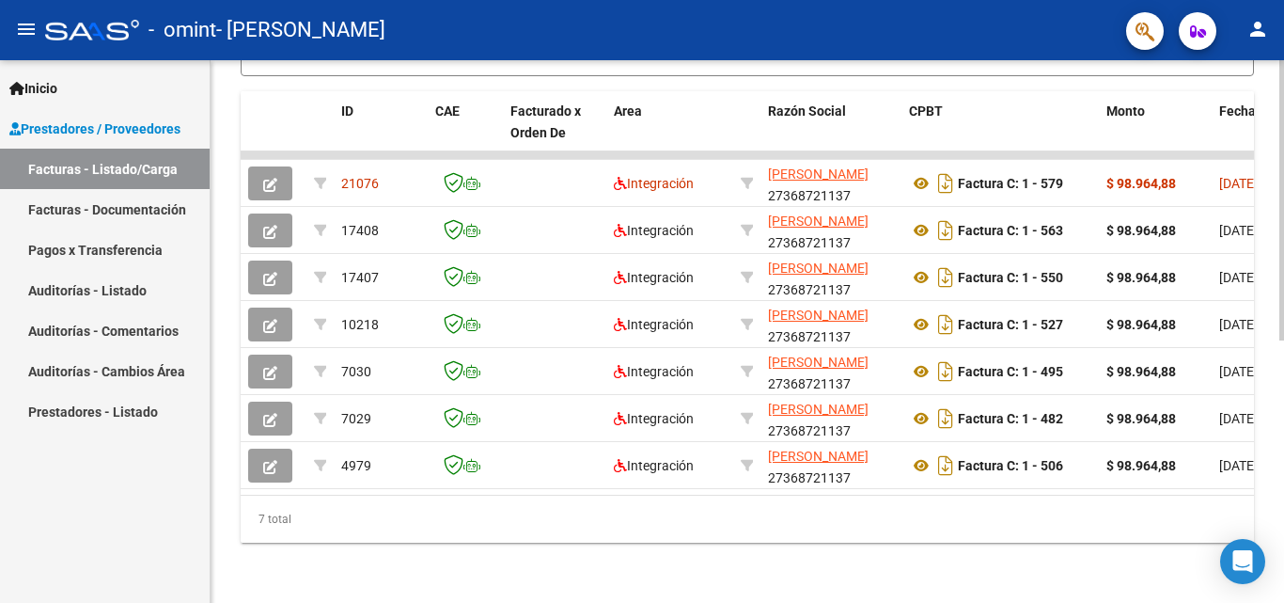
scroll to position [509, 0]
click at [1283, 407] on div at bounding box center [1281, 462] width 5 height 280
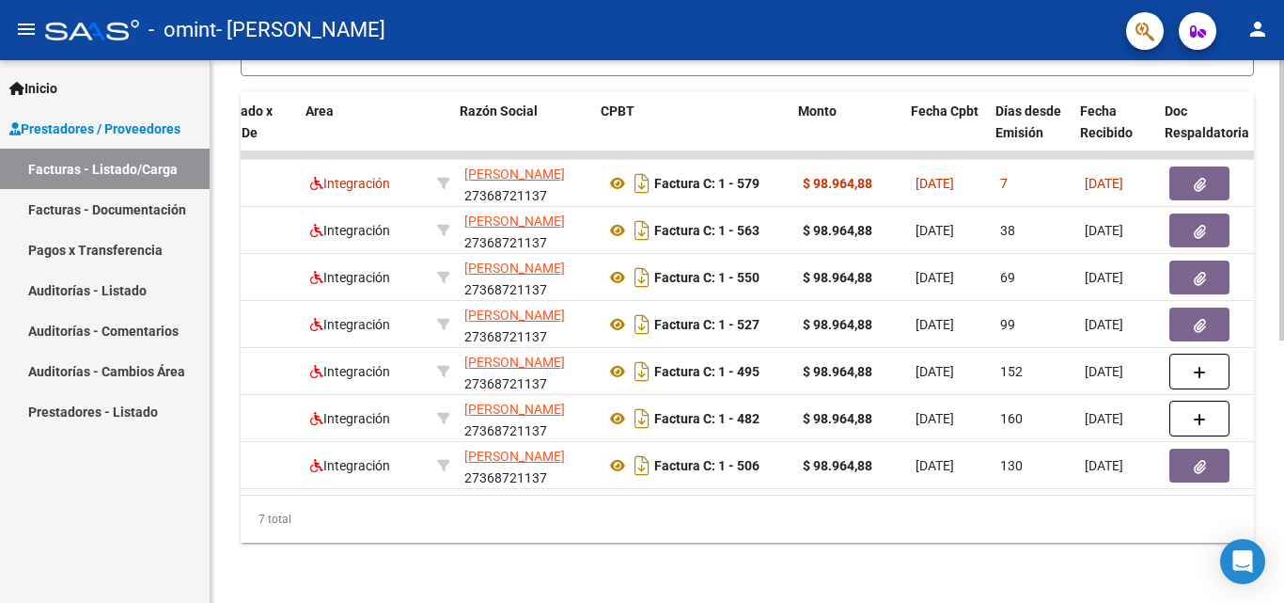
scroll to position [0, 285]
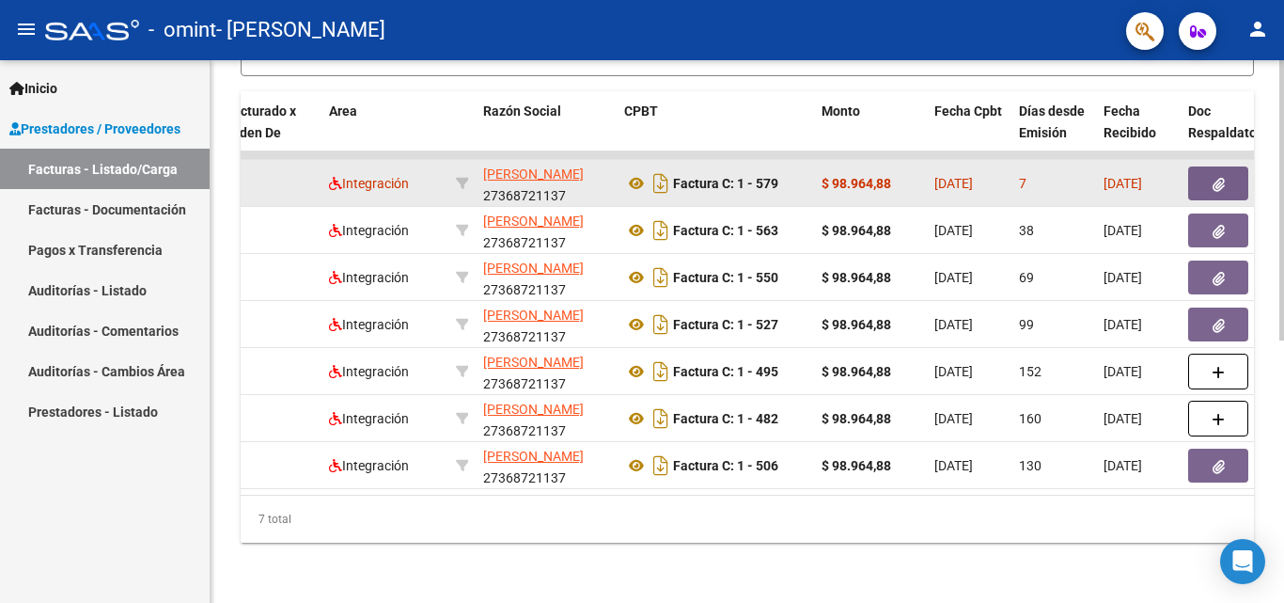
click at [1210, 166] on button "button" at bounding box center [1218, 183] width 60 height 34
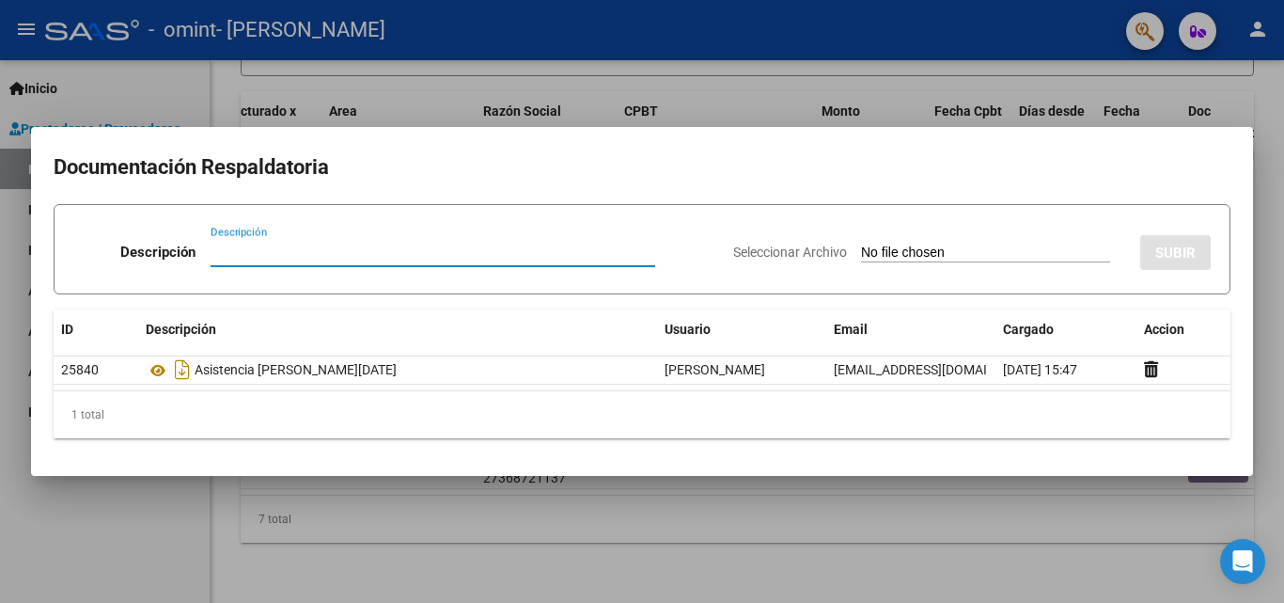
click at [704, 87] on div at bounding box center [642, 301] width 1284 height 603
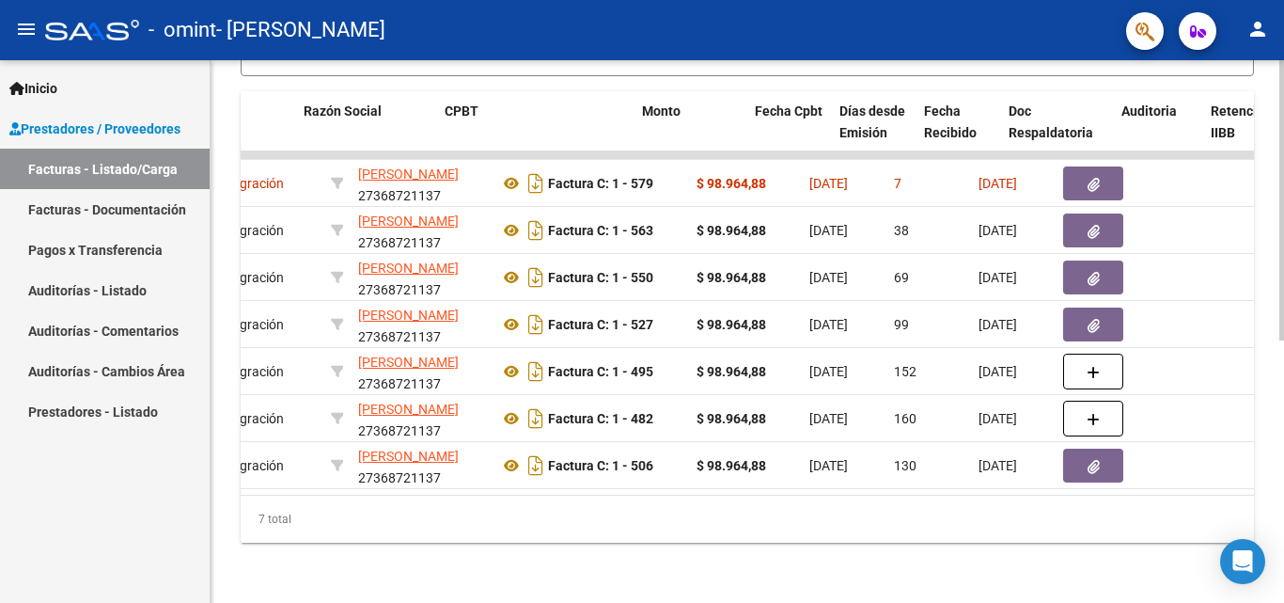
scroll to position [0, 467]
